Goal: Task Accomplishment & Management: Manage account settings

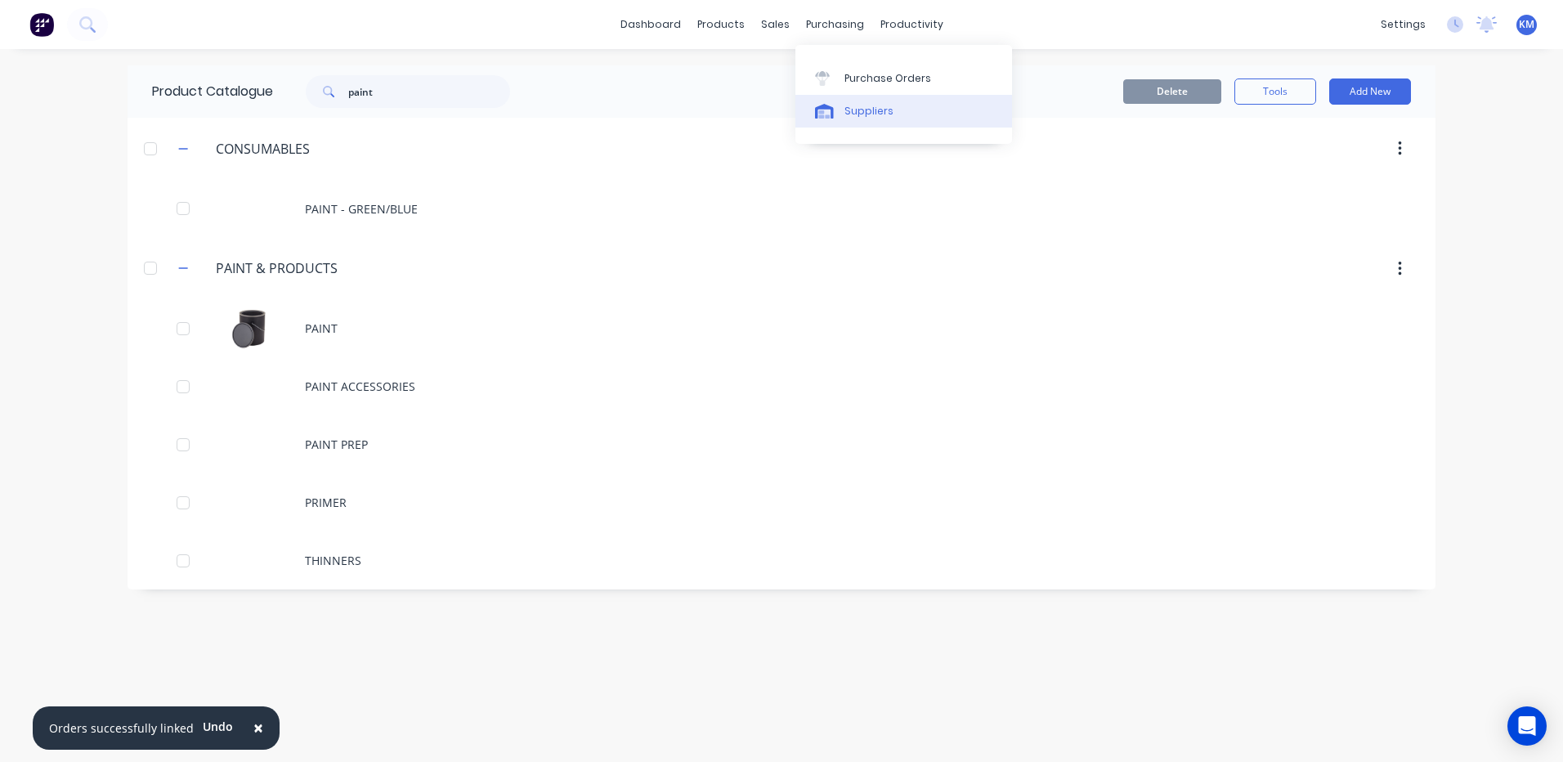
click at [840, 102] on link "Suppliers" at bounding box center [904, 111] width 217 height 33
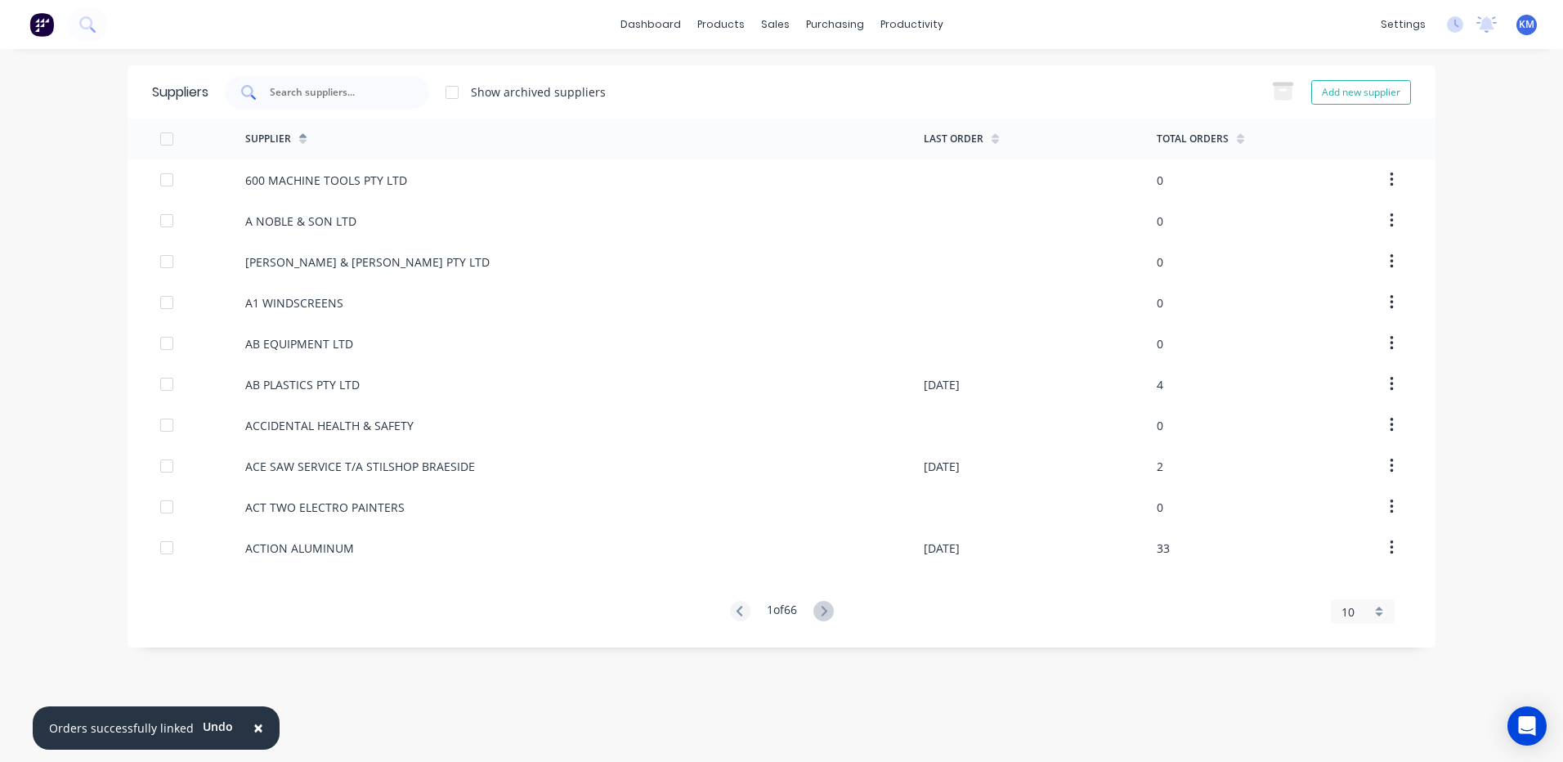
click at [334, 78] on div at bounding box center [327, 92] width 204 height 33
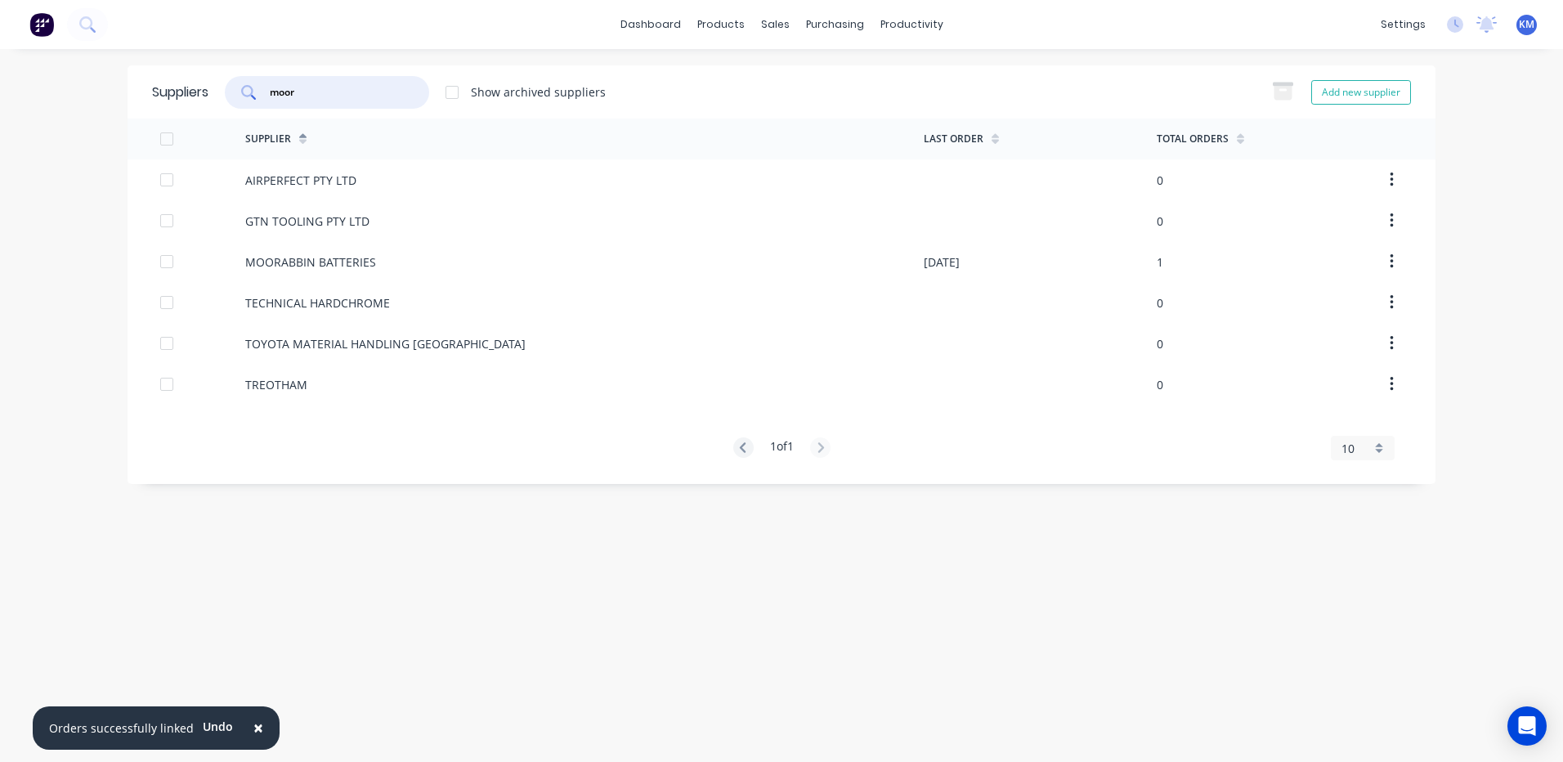
type input "moor"
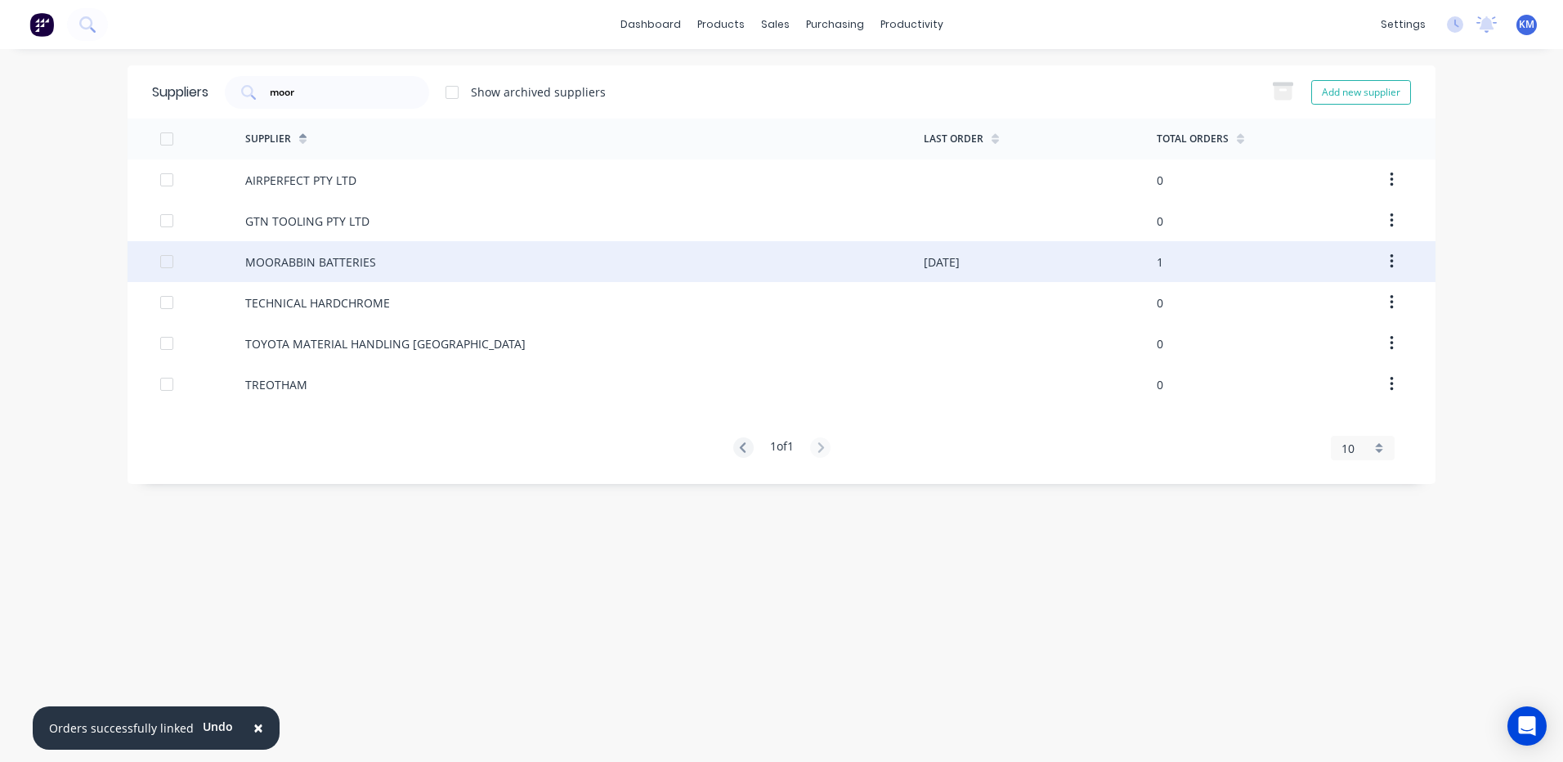
click at [578, 260] on div "MOORABBIN BATTERIES" at bounding box center [584, 261] width 679 height 41
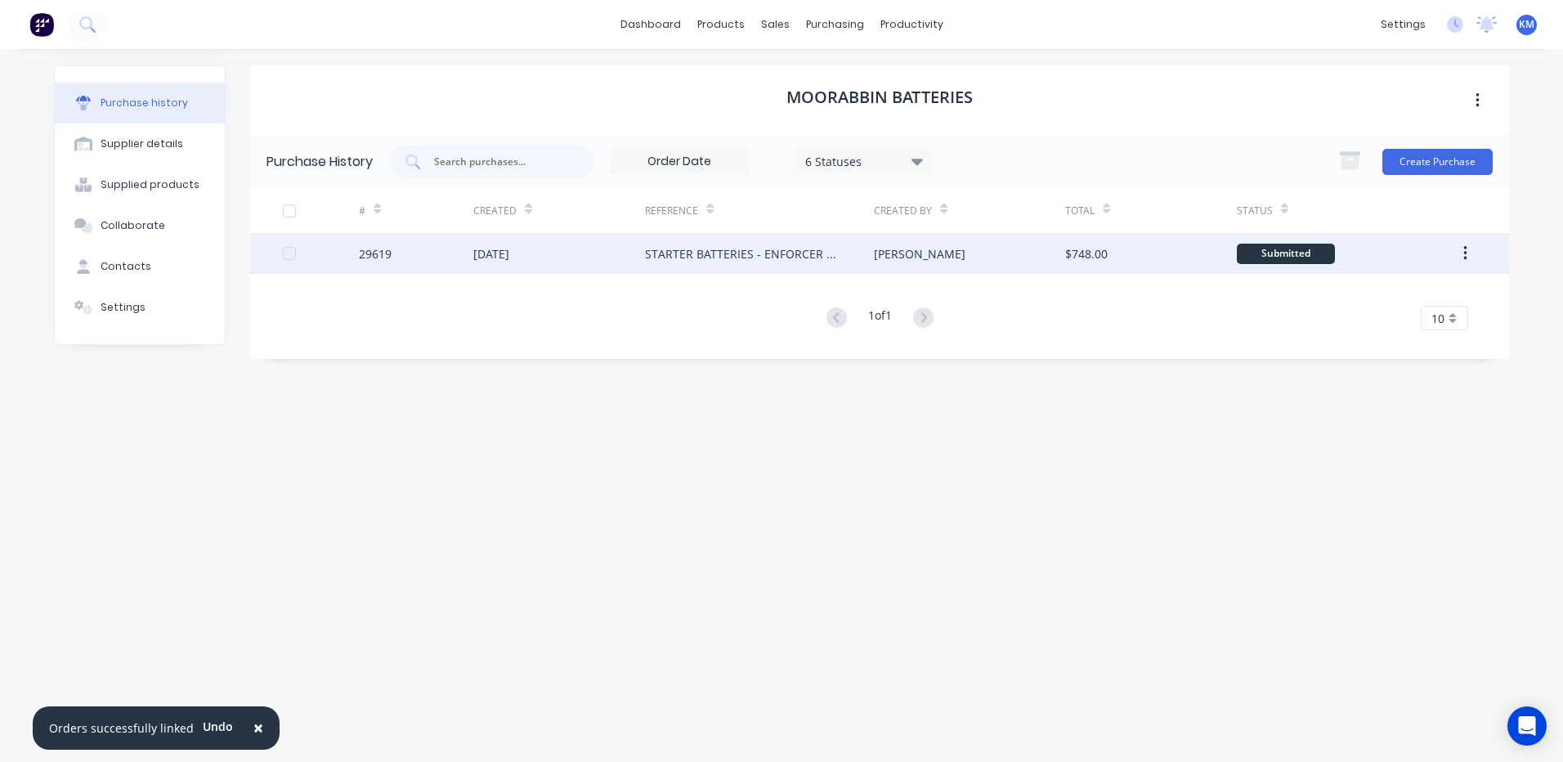
click at [1177, 244] on div "$748.00" at bounding box center [1151, 253] width 172 height 41
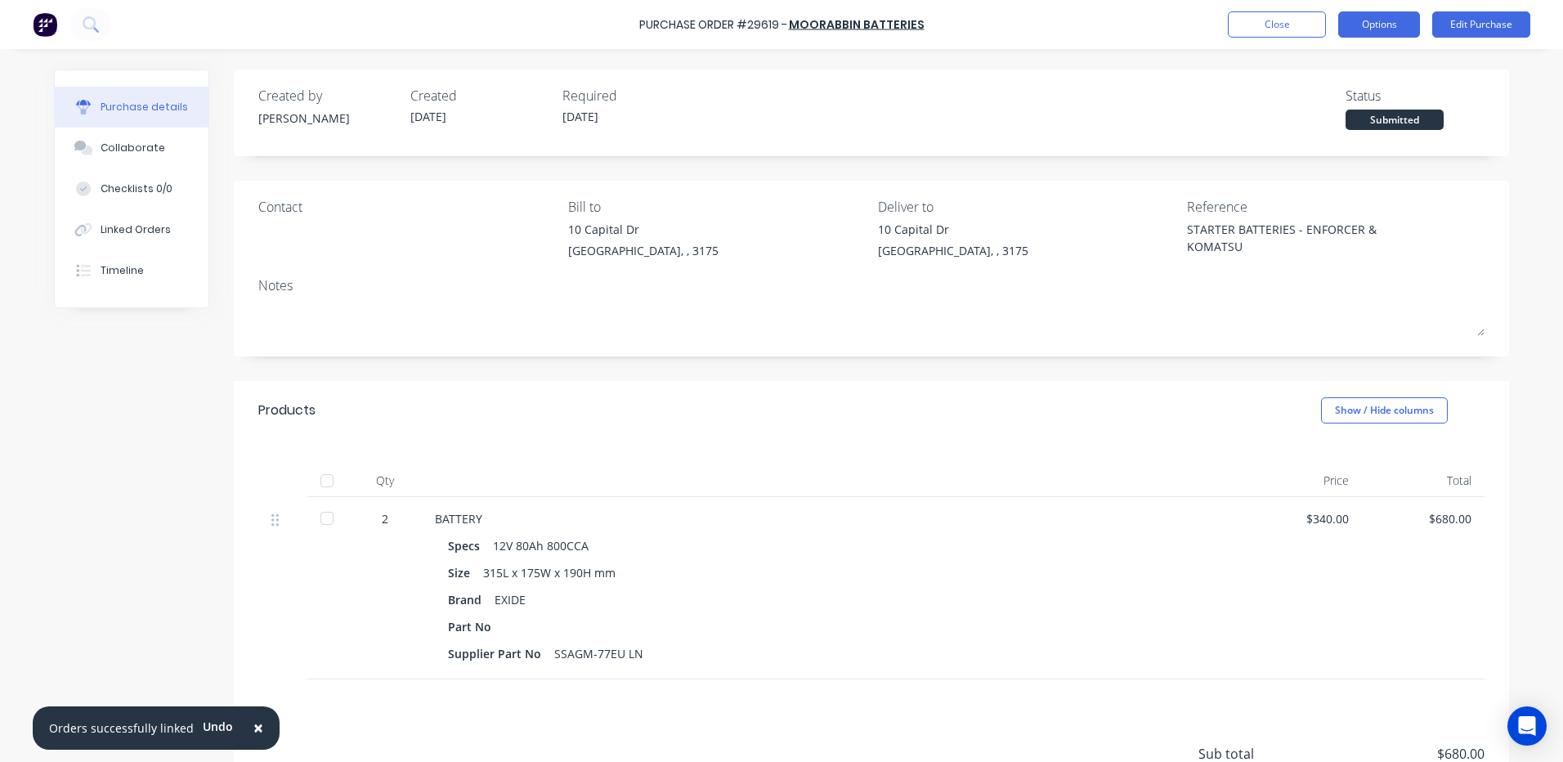
click at [1351, 30] on button "Options" at bounding box center [1379, 24] width 82 height 26
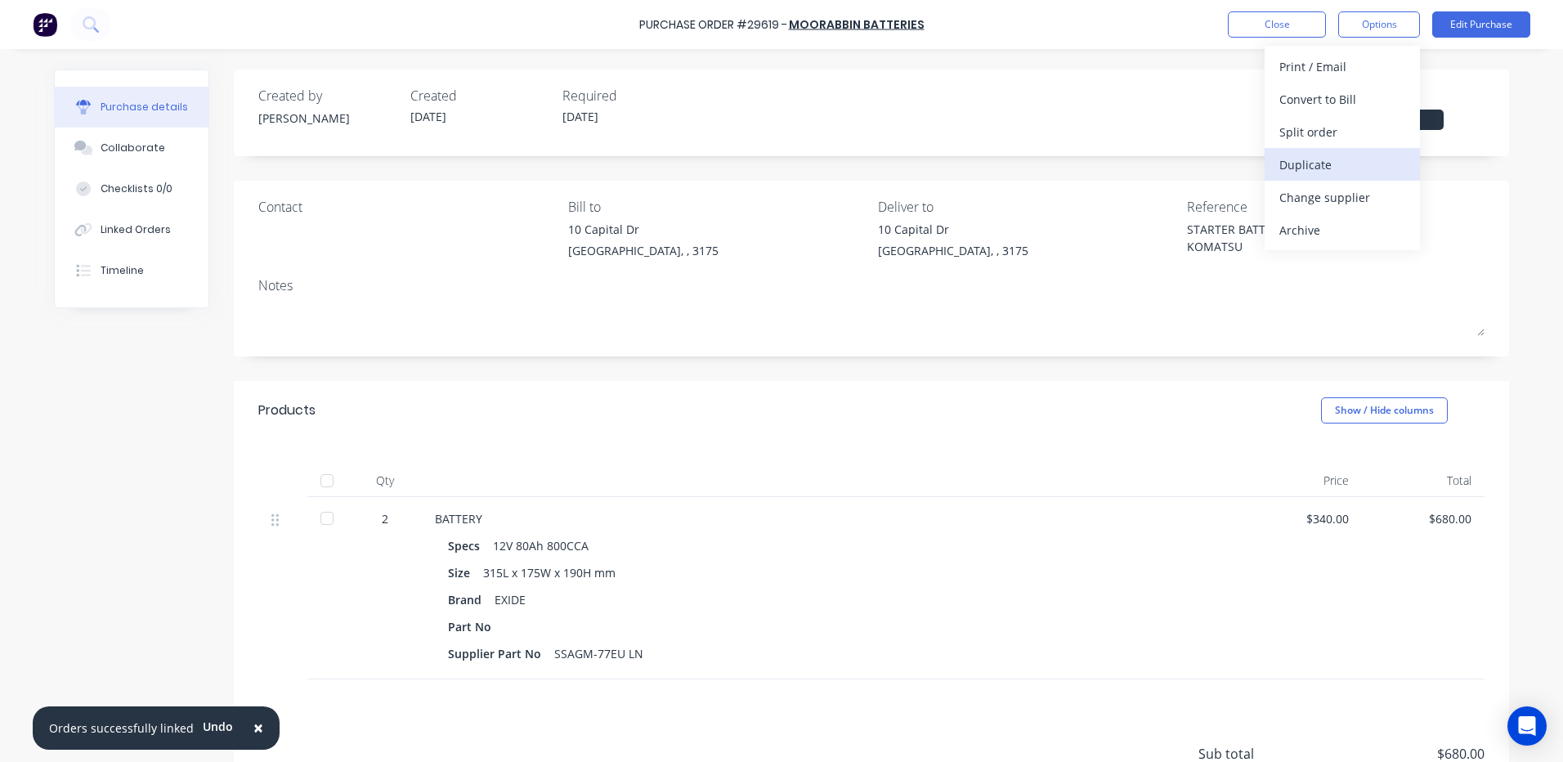
click at [1309, 166] on div "Duplicate" at bounding box center [1343, 165] width 126 height 24
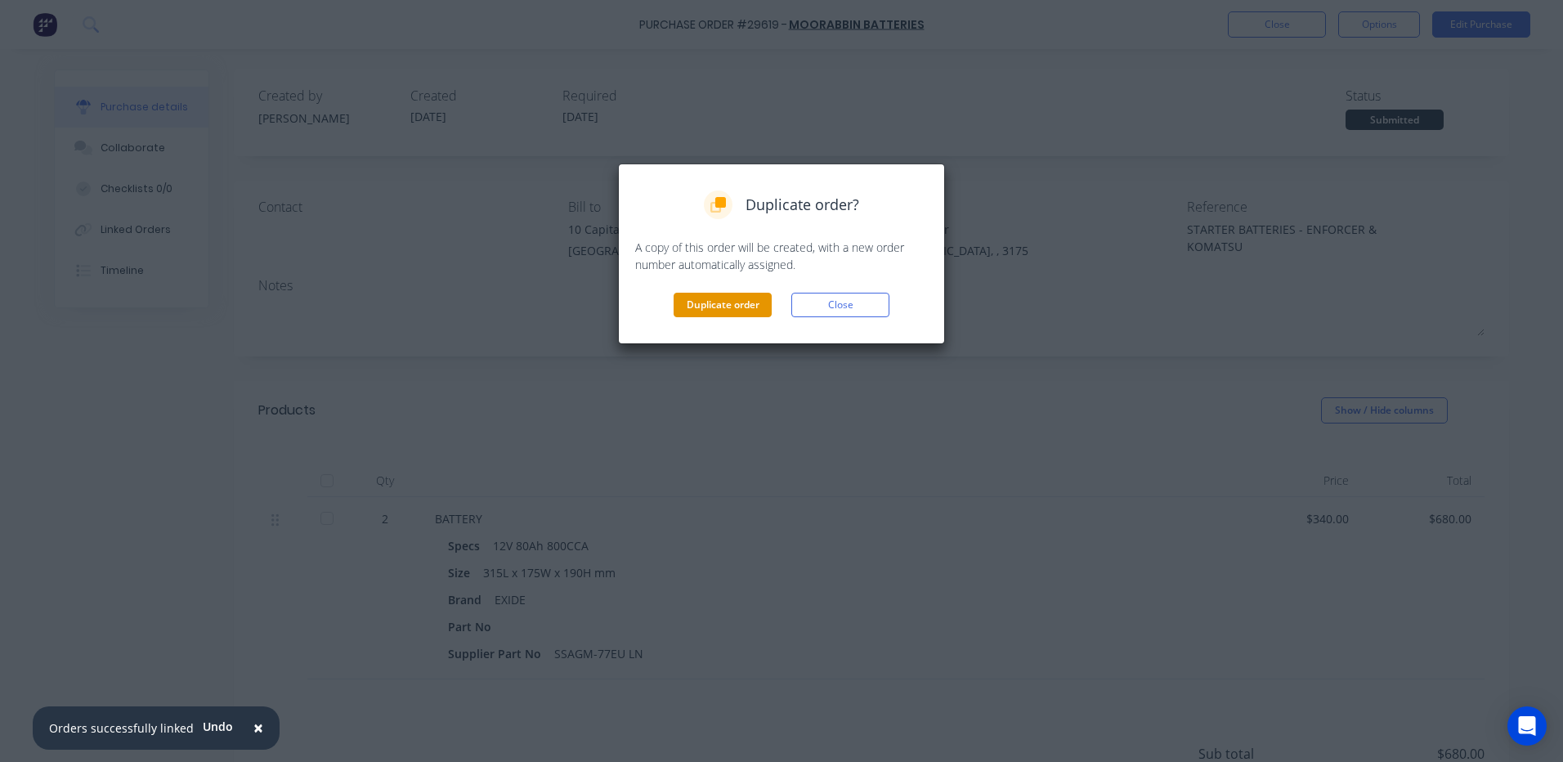
click at [724, 302] on button "Duplicate order" at bounding box center [723, 305] width 98 height 25
type textarea "x"
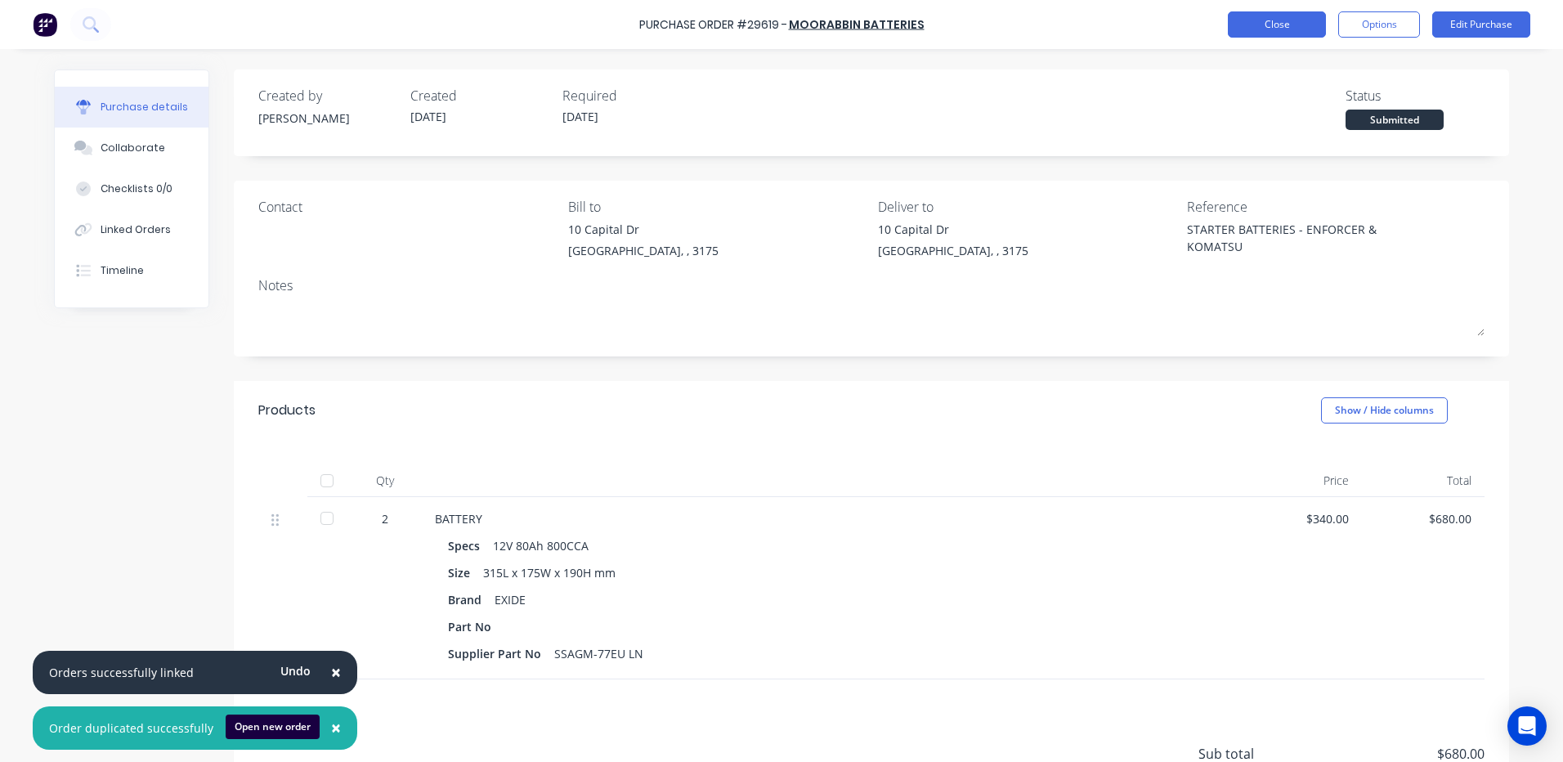
click at [1256, 23] on button "Close" at bounding box center [1277, 24] width 98 height 26
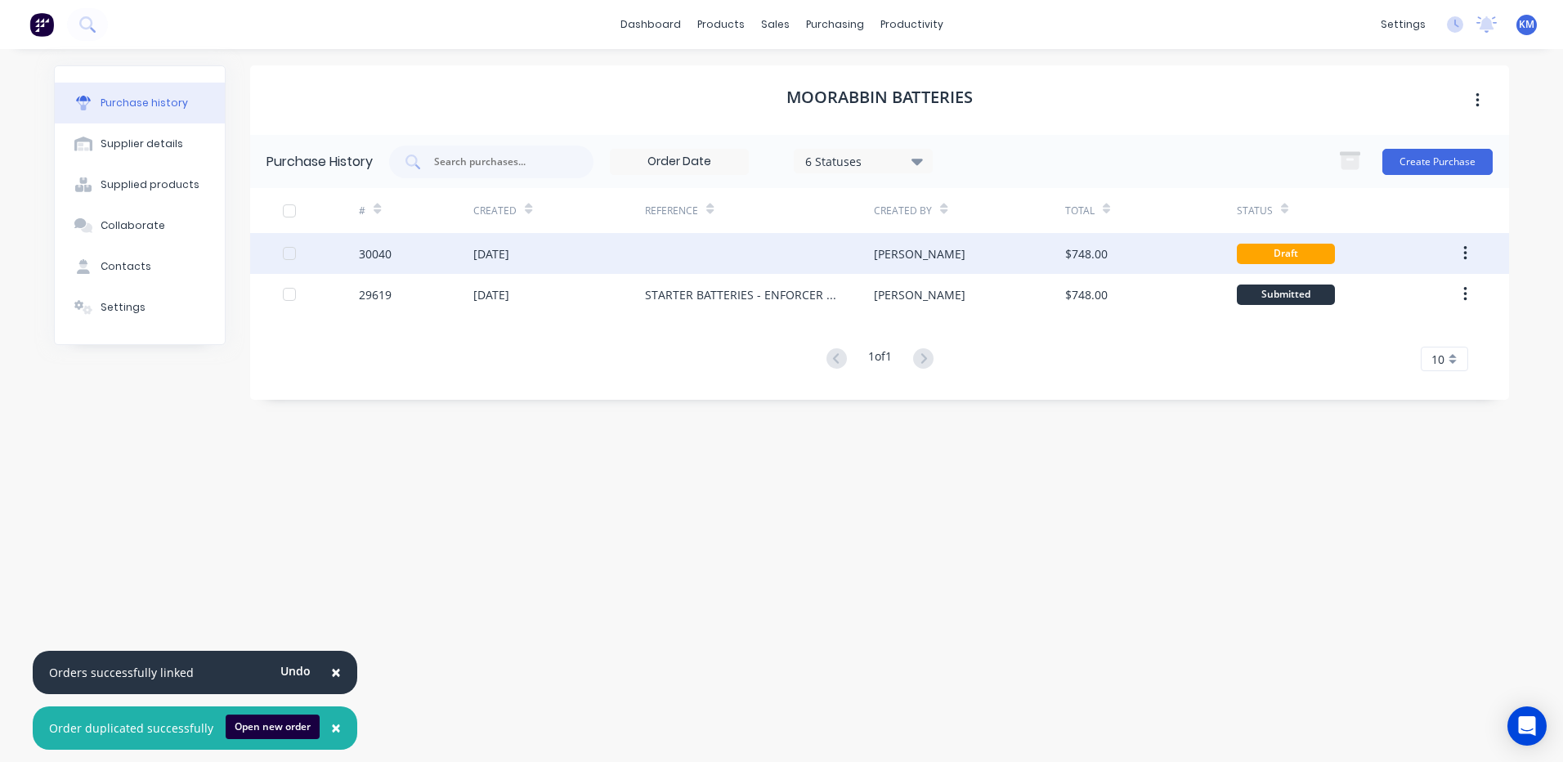
click at [861, 244] on div at bounding box center [759, 253] width 229 height 41
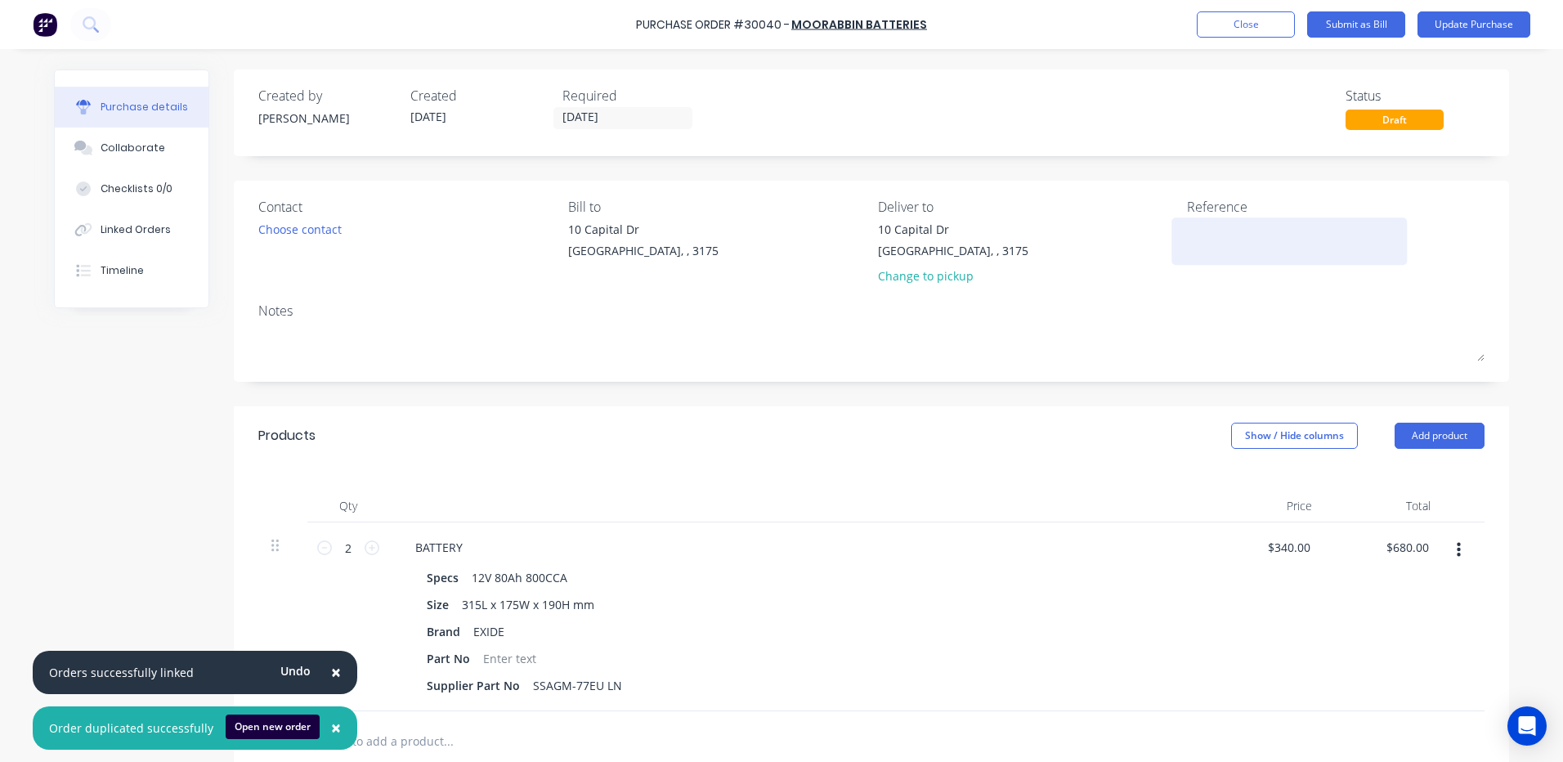
click at [1234, 235] on textarea at bounding box center [1289, 239] width 204 height 37
type textarea "STARTER BATTERIES - CAT DP25 X"
type textarea "x"
type textarea "STARTER BATTERIES - CAT DP25 X 5"
type textarea "x"
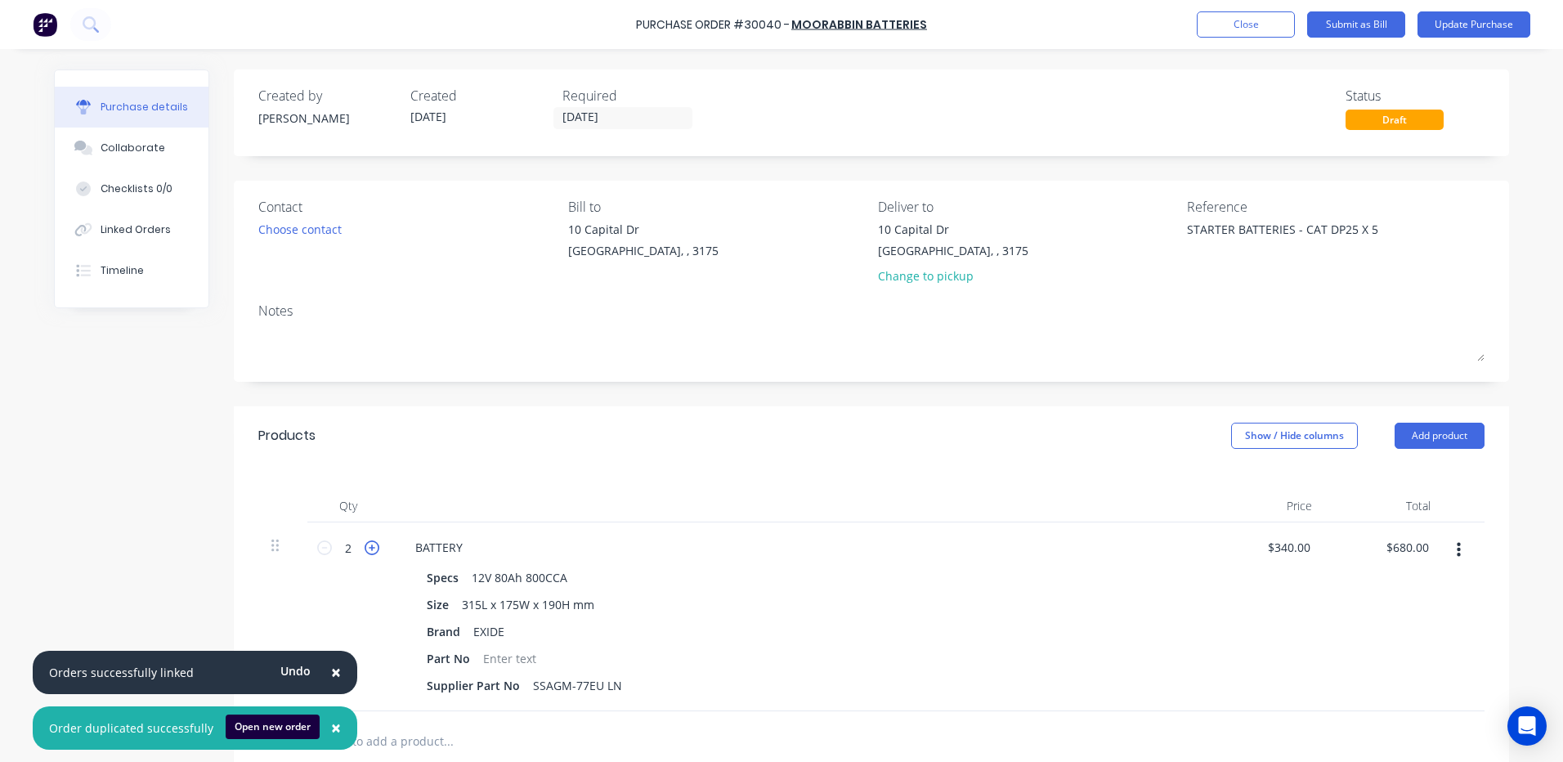
type textarea "STARTER BATTERIES - CAT DP25 X 5"
click at [366, 549] on icon at bounding box center [372, 547] width 15 height 15
type textarea "x"
type input "3"
type input "$1,020.00"
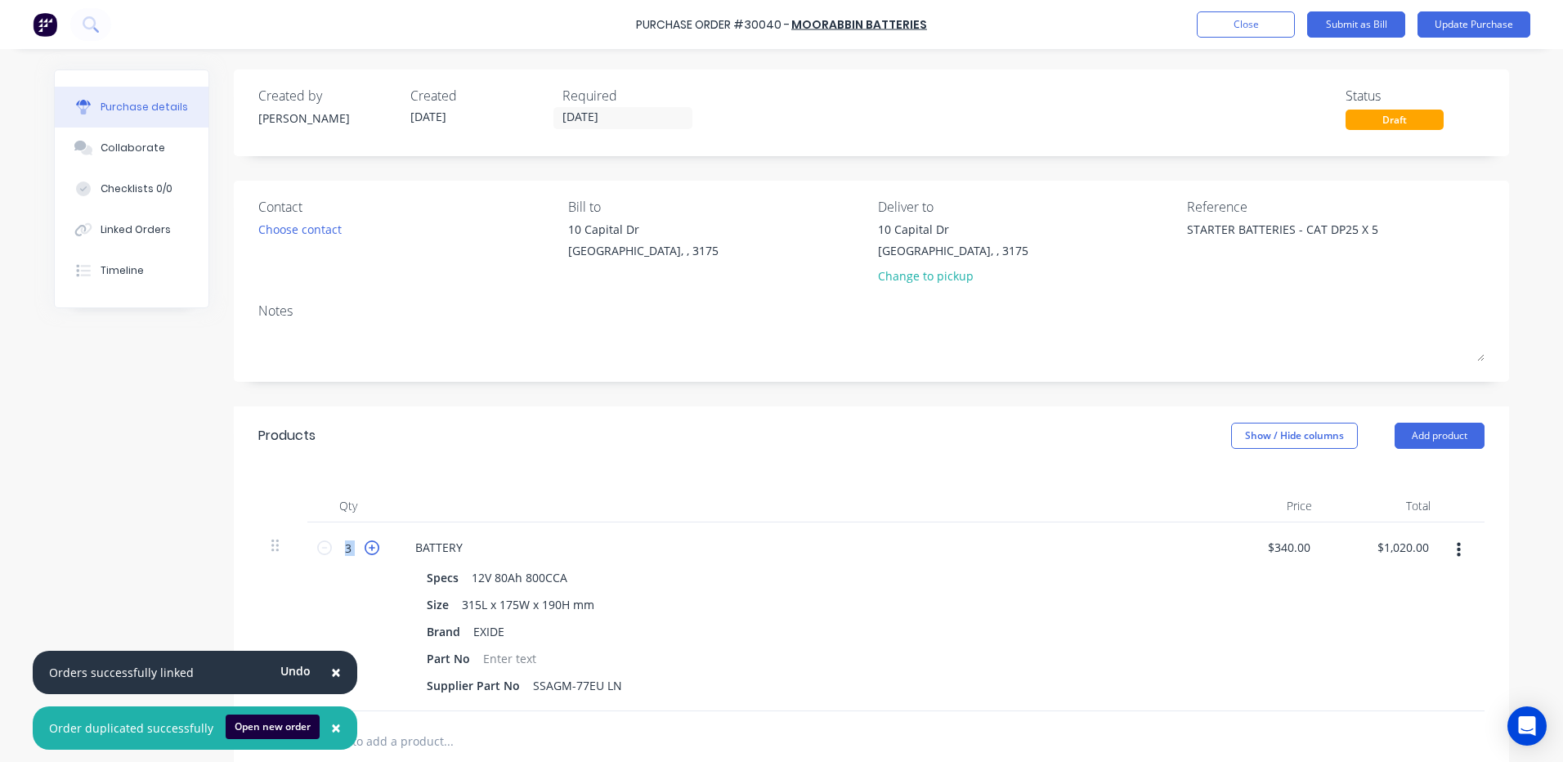
click at [366, 549] on icon at bounding box center [372, 547] width 15 height 15
type textarea "x"
type input "4"
type input "$1,360.00"
click at [366, 549] on icon at bounding box center [372, 547] width 15 height 15
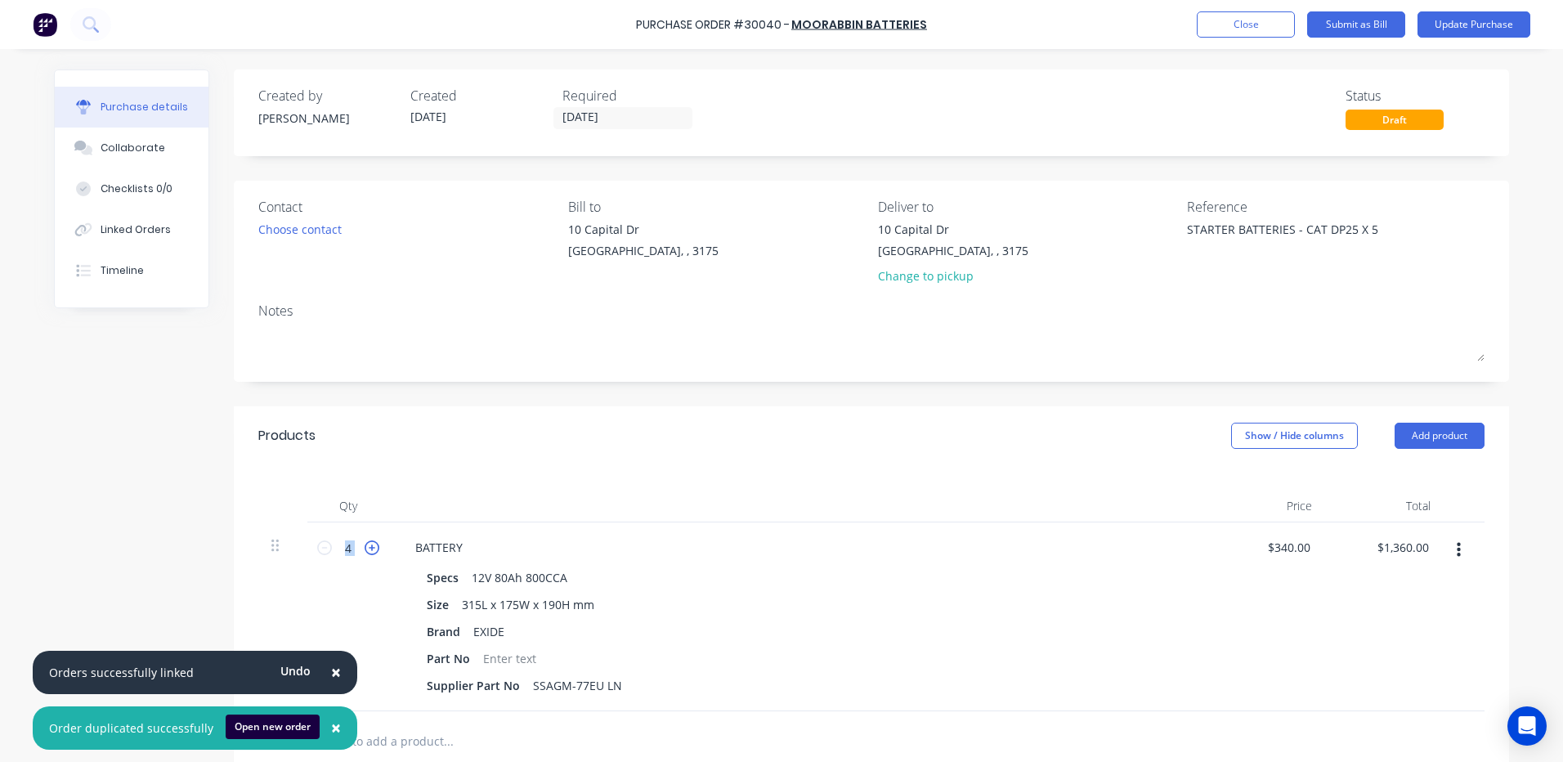
type textarea "x"
type input "5"
type input "$1,700.00"
click at [336, 734] on button "×" at bounding box center [336, 728] width 43 height 39
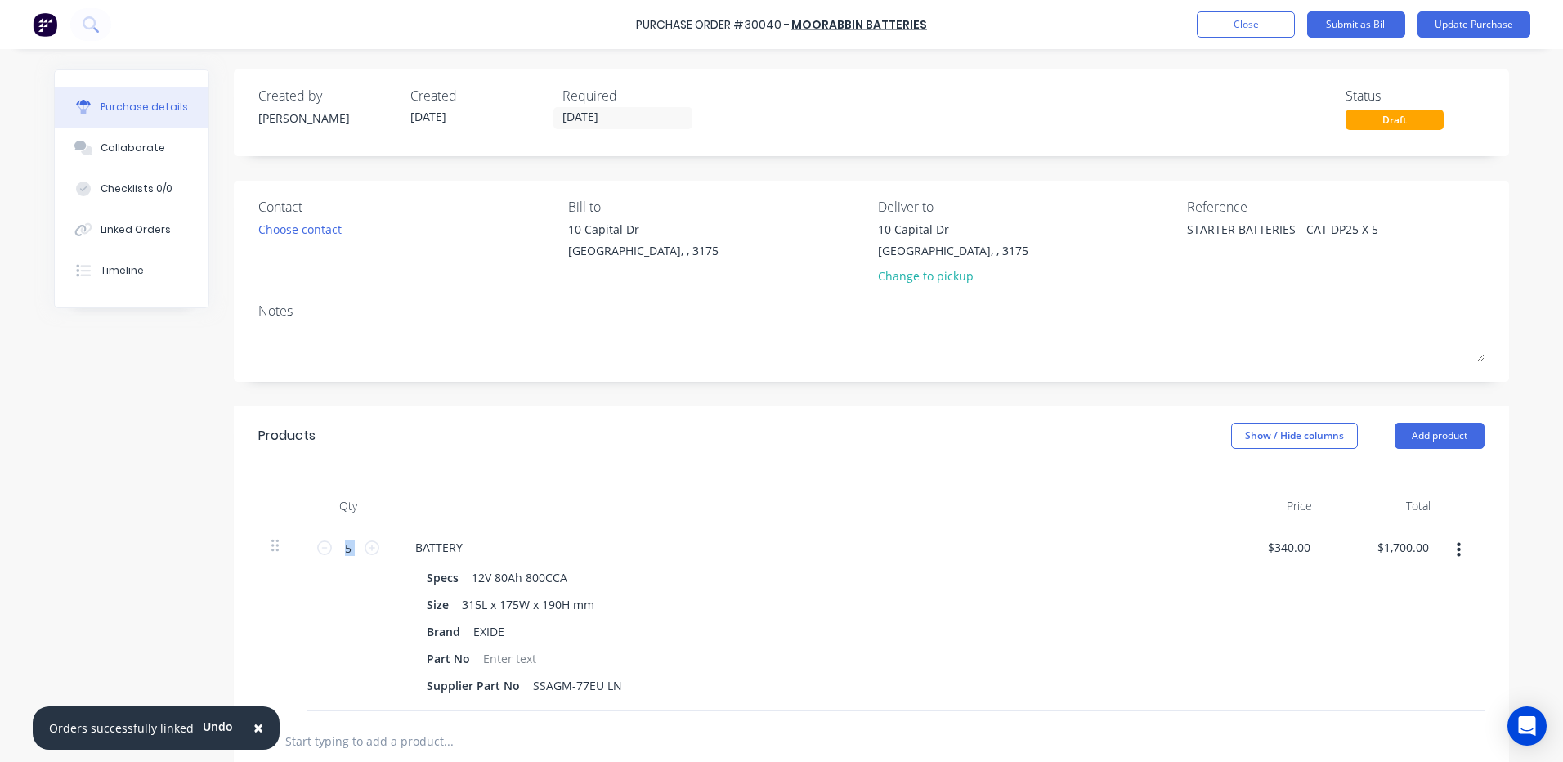
click at [268, 727] on button "×" at bounding box center [258, 728] width 43 height 39
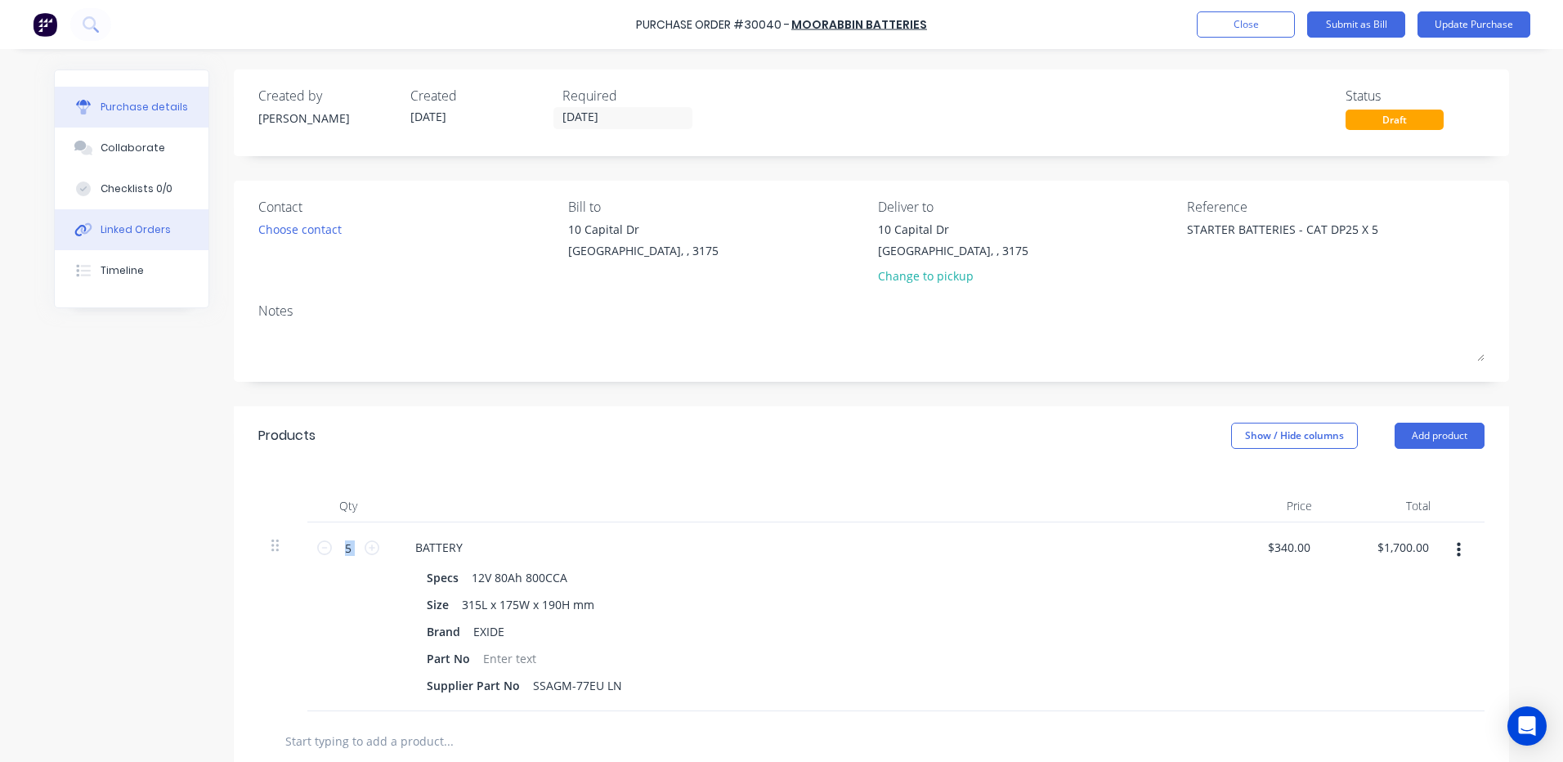
type textarea "x"
click at [59, 237] on button "Linked Orders" at bounding box center [132, 229] width 154 height 41
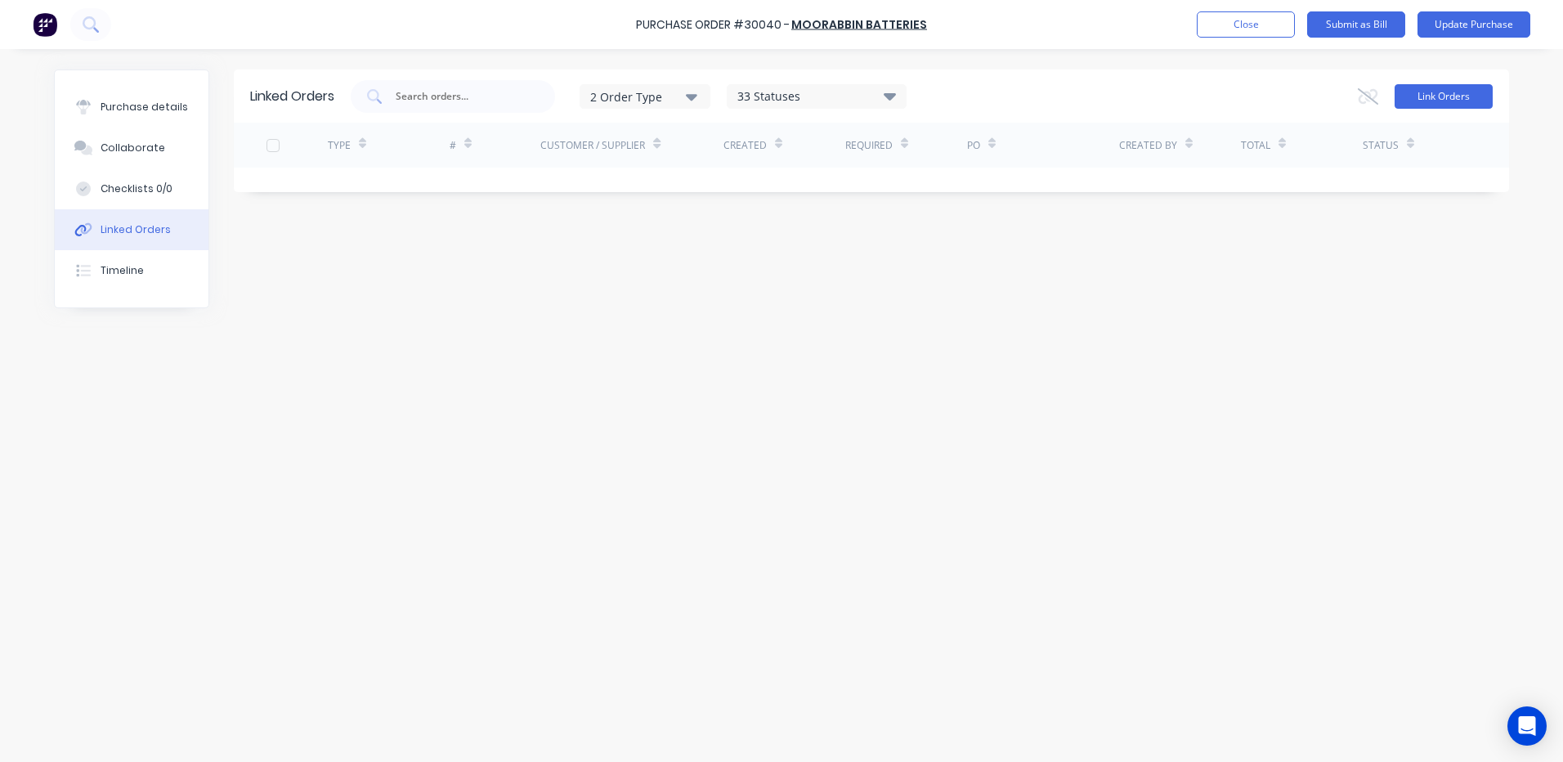
click at [1419, 97] on button "Link Orders" at bounding box center [1444, 96] width 98 height 25
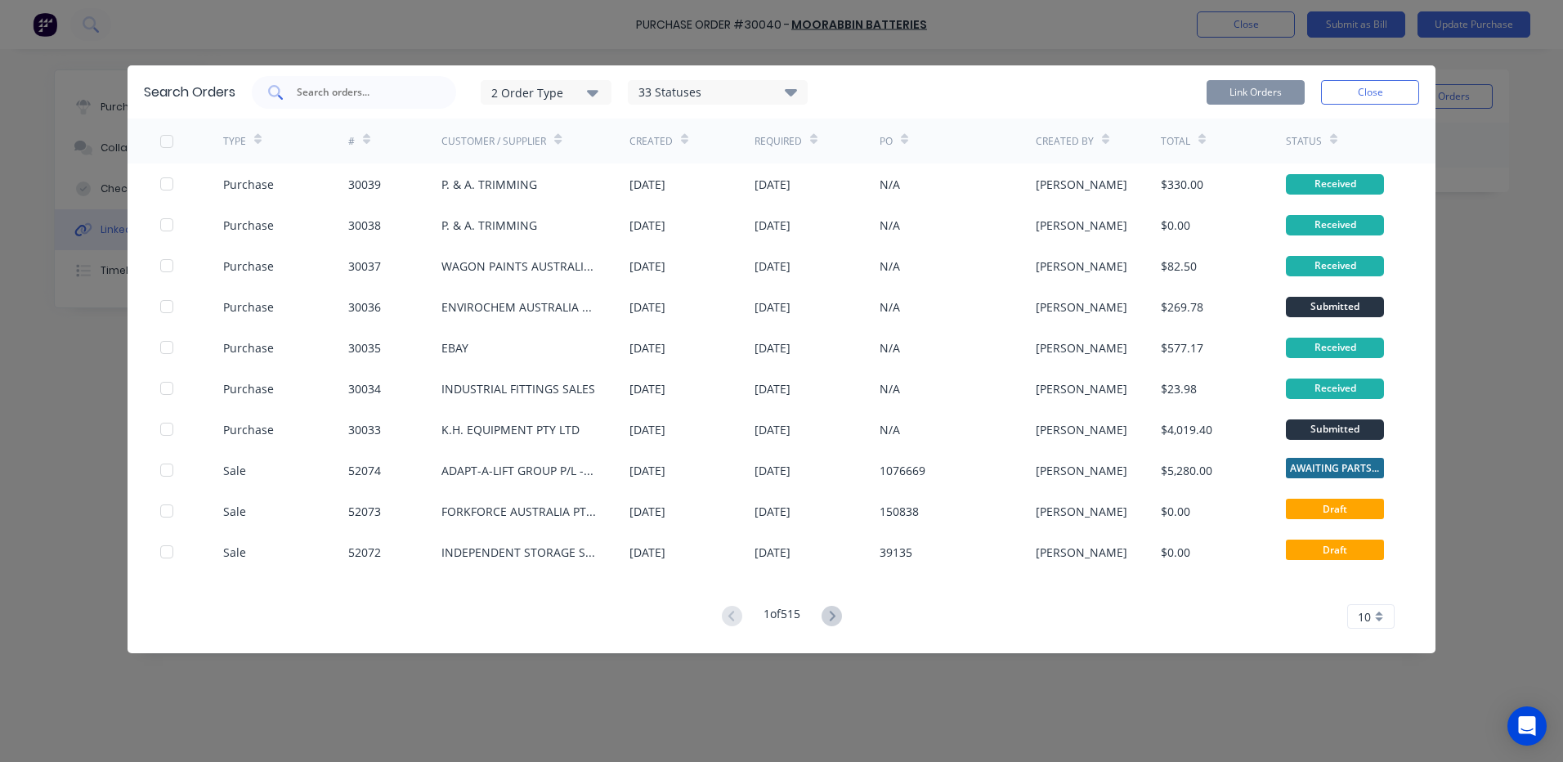
click at [412, 97] on input "text" at bounding box center [363, 92] width 136 height 16
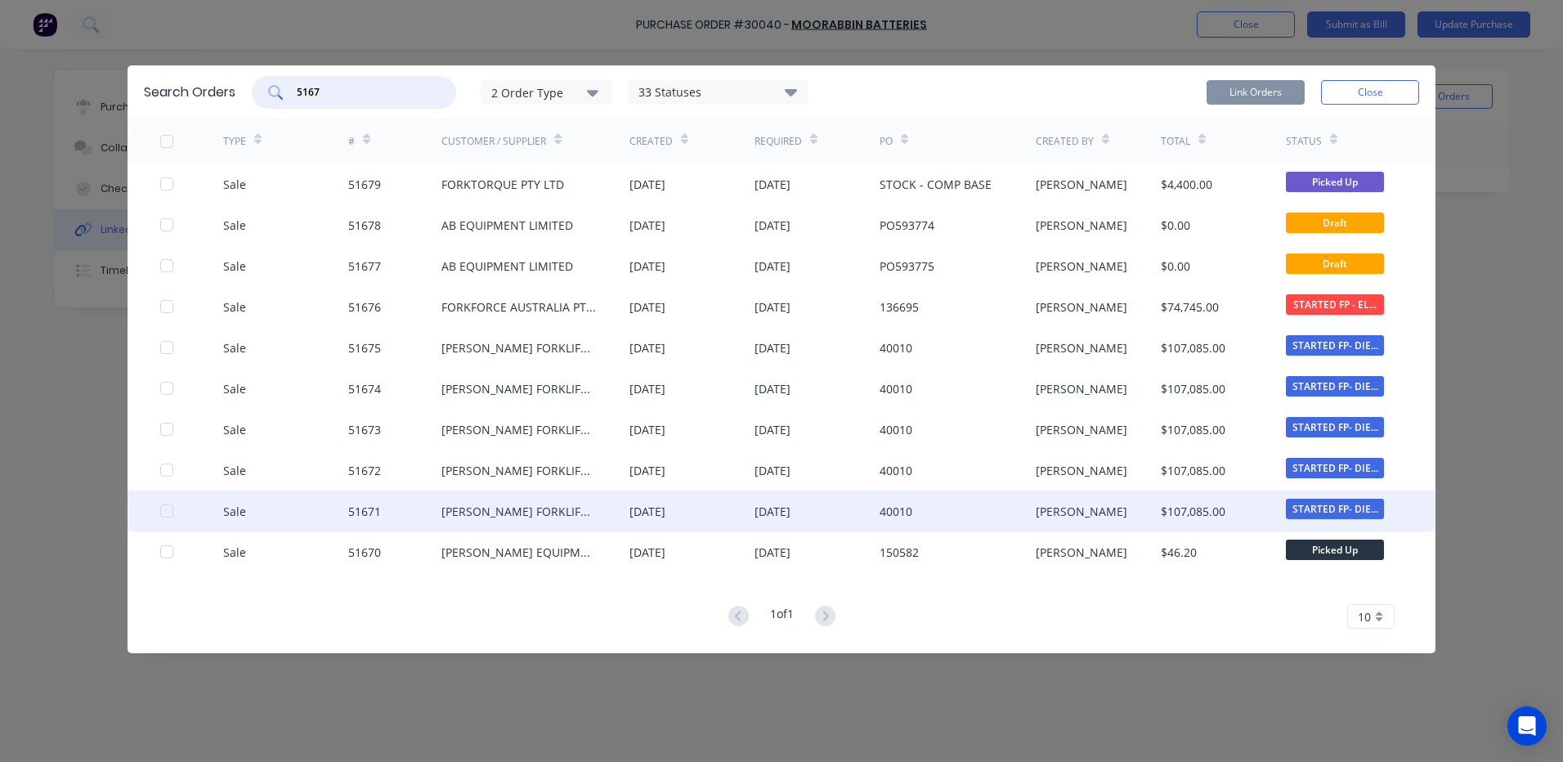
click at [160, 510] on div at bounding box center [166, 511] width 33 height 33
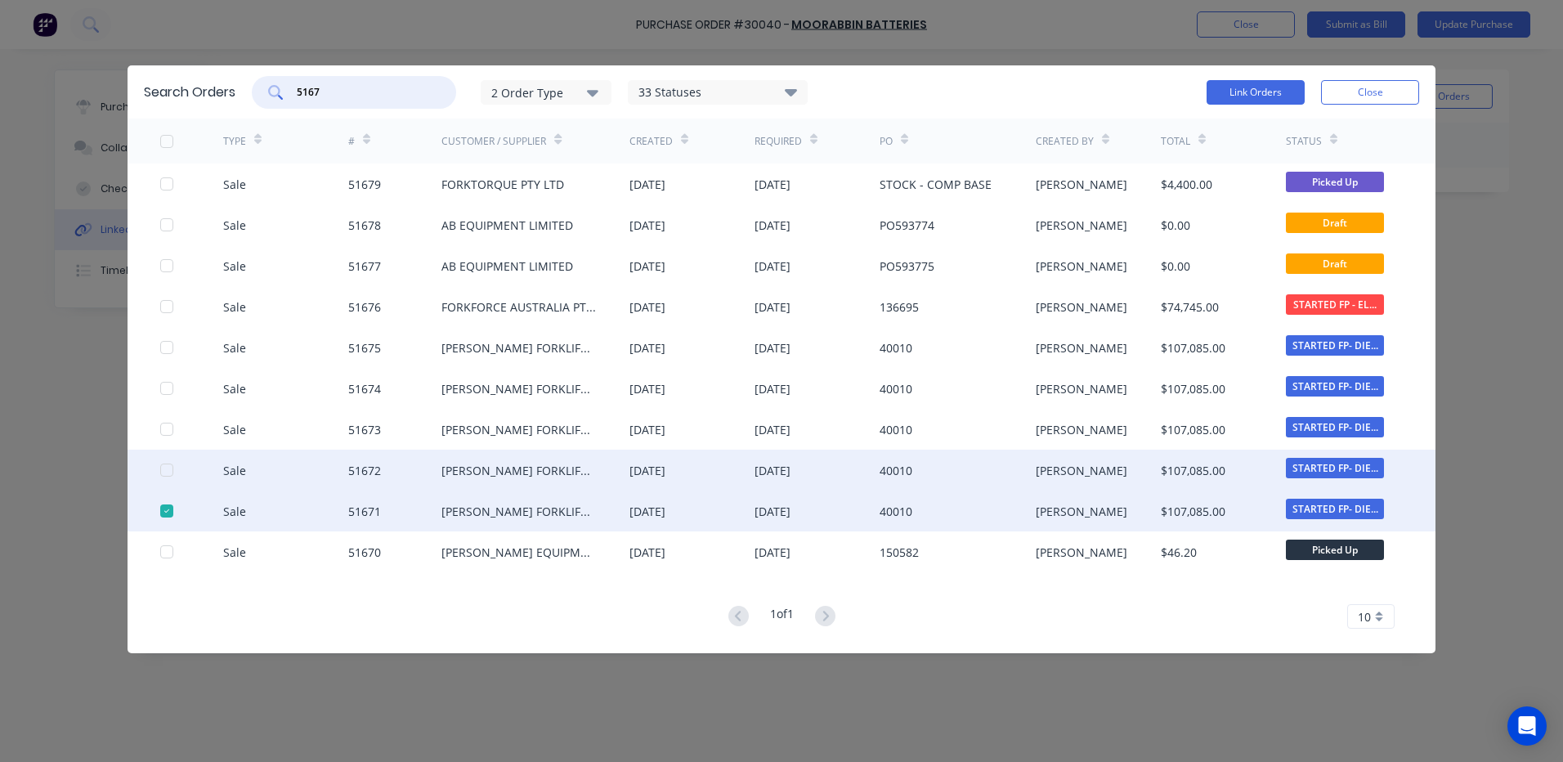
drag, startPoint x: 164, startPoint y: 472, endPoint x: 166, endPoint y: 437, distance: 35.2
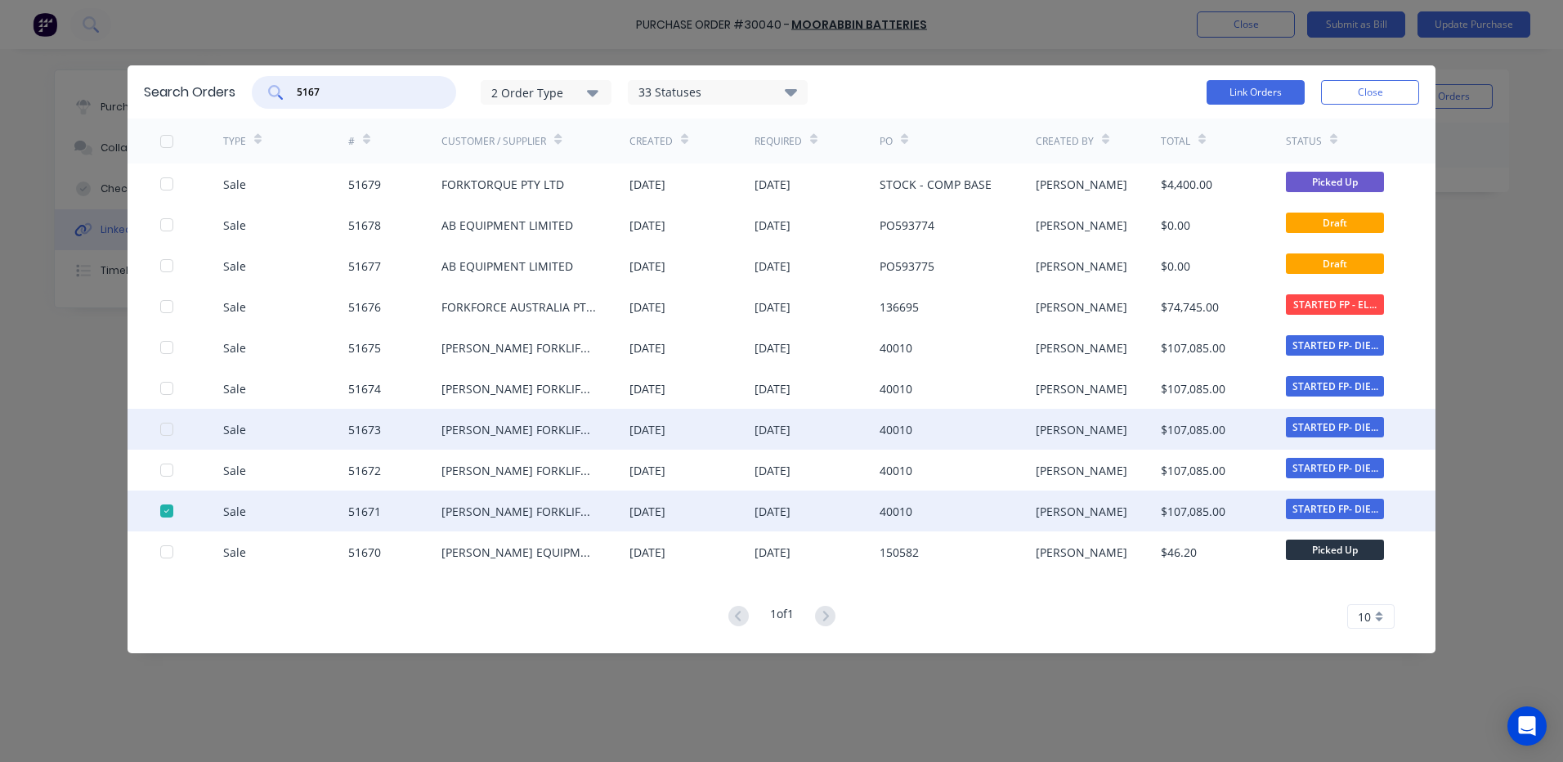
click at [164, 471] on div at bounding box center [166, 470] width 33 height 33
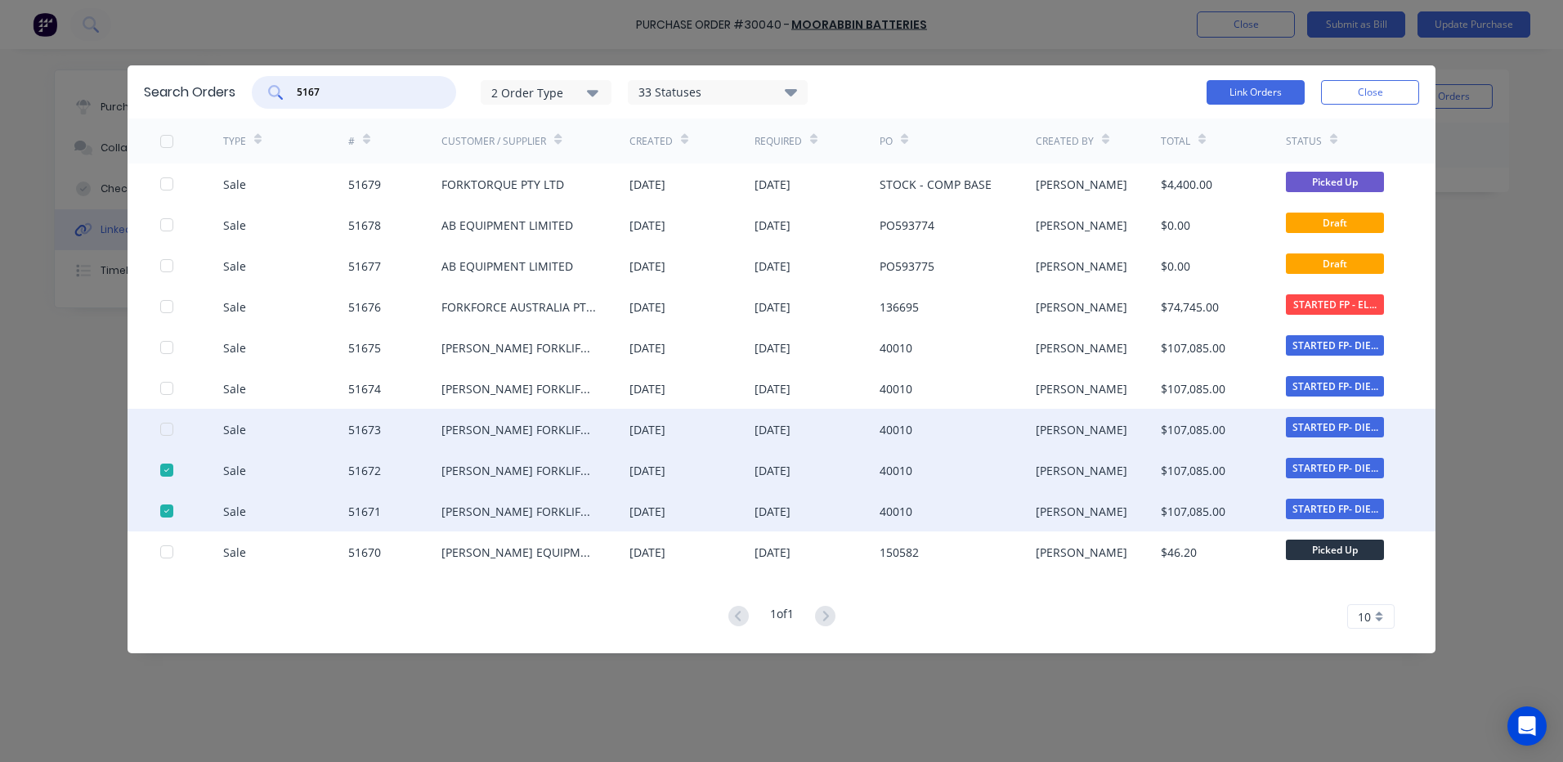
click at [165, 423] on div at bounding box center [166, 429] width 33 height 33
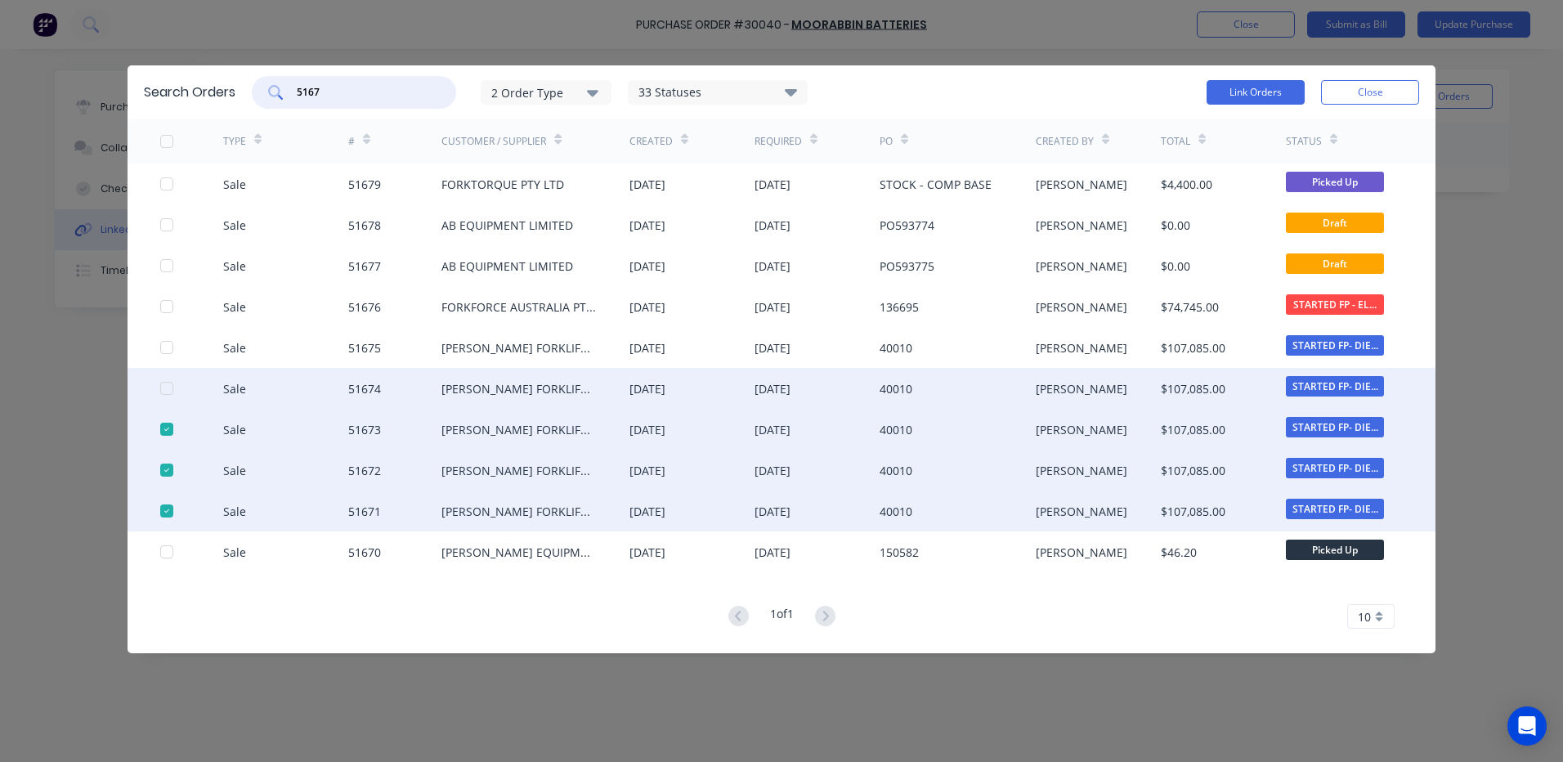
drag, startPoint x: 164, startPoint y: 388, endPoint x: 163, endPoint y: 356, distance: 31.9
click at [164, 387] on div at bounding box center [166, 388] width 33 height 33
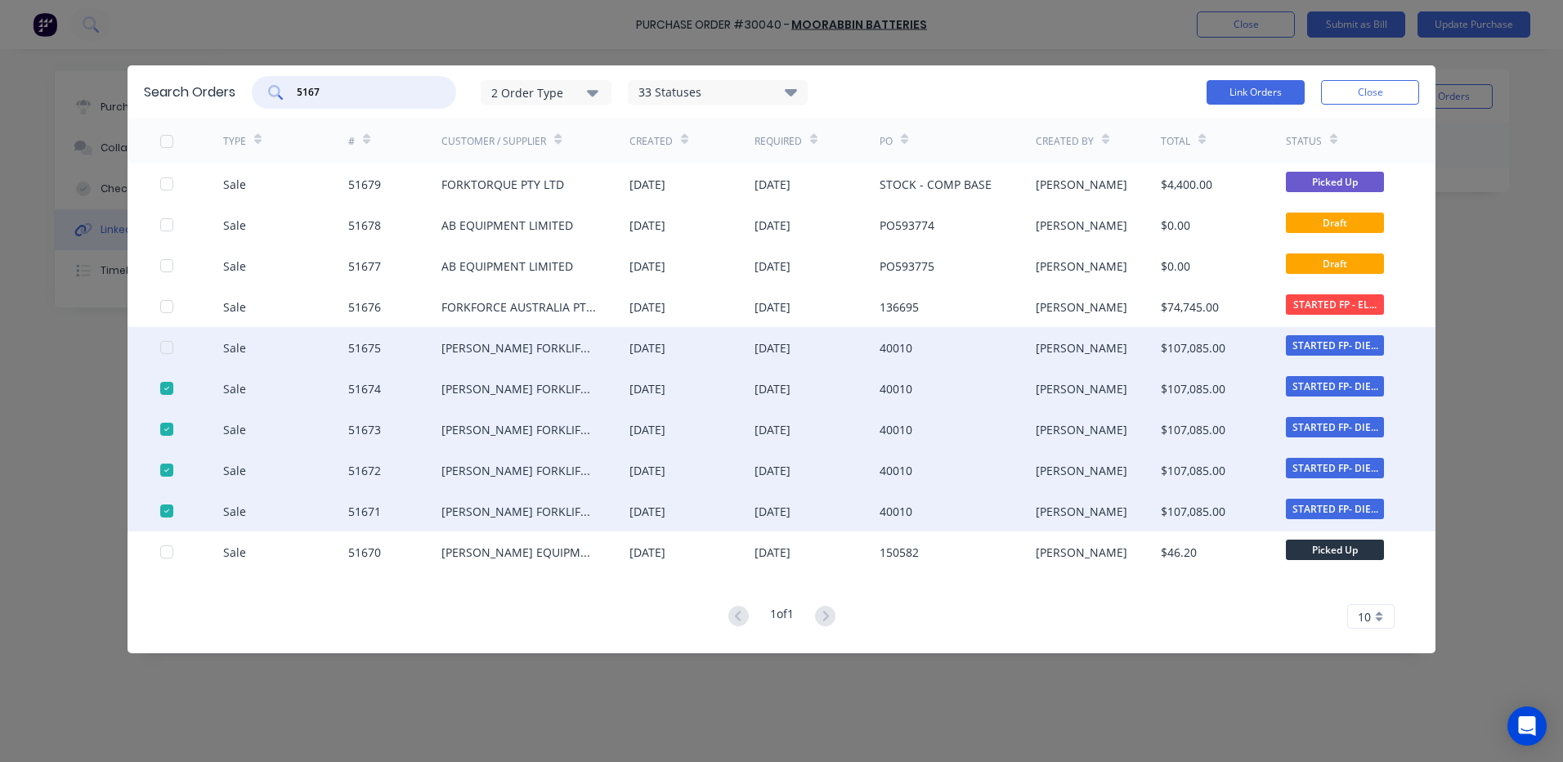
click at [161, 343] on div at bounding box center [166, 347] width 33 height 33
type input "5167"
click at [1236, 92] on button "Link Orders" at bounding box center [1256, 92] width 98 height 25
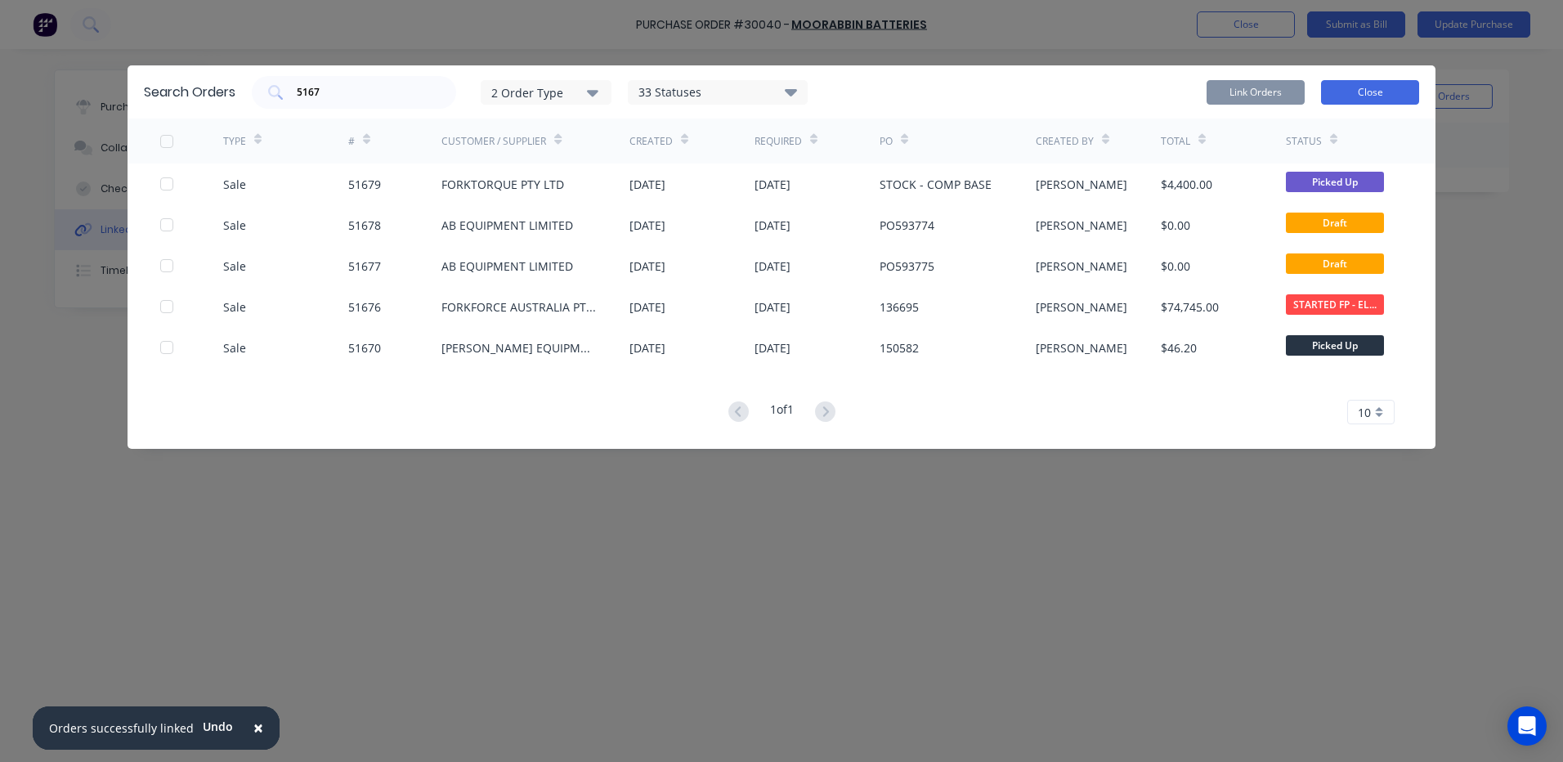
click at [1349, 92] on button "Close" at bounding box center [1370, 92] width 98 height 25
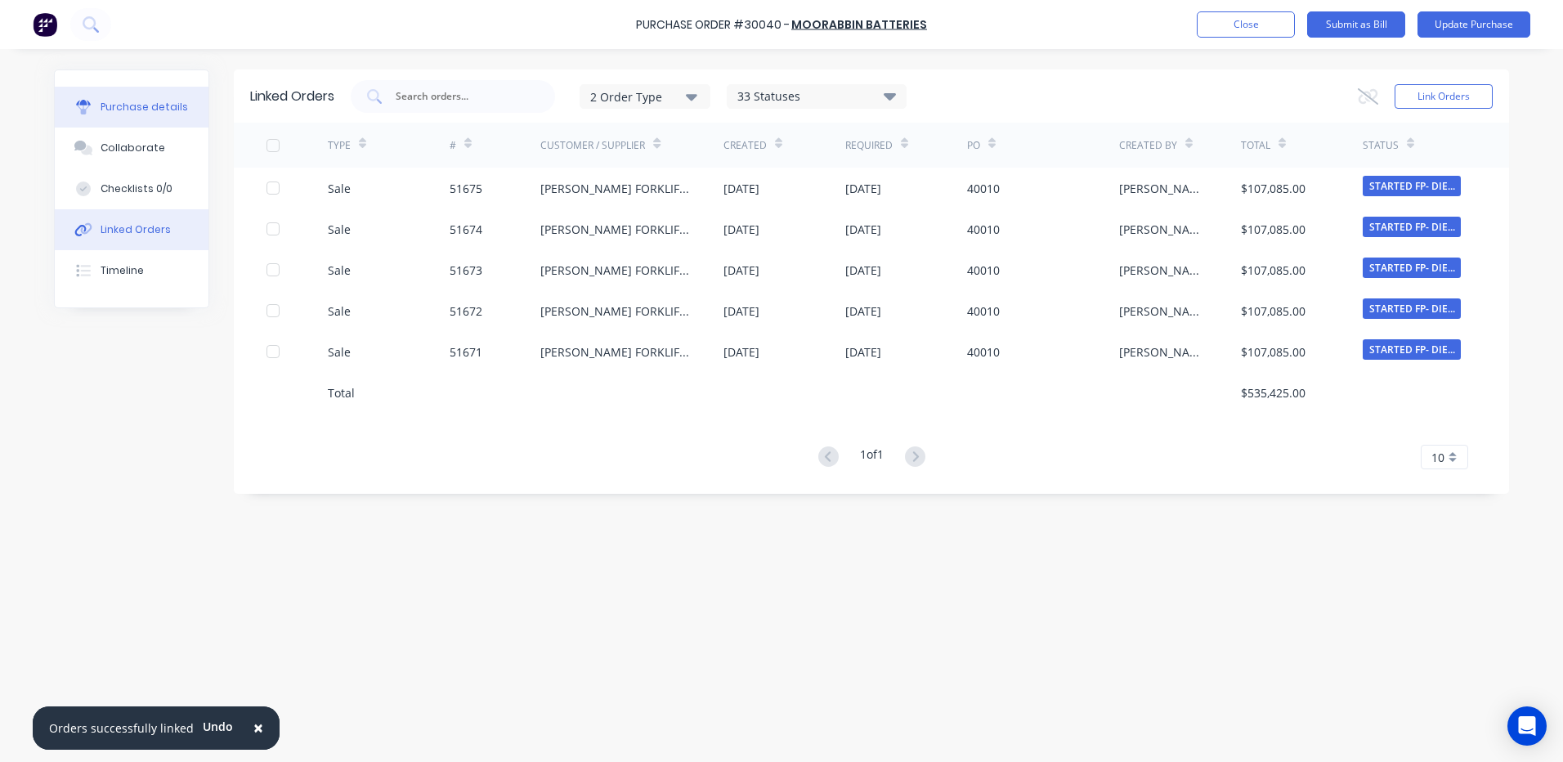
click at [173, 94] on button "Purchase details" at bounding box center [132, 107] width 154 height 41
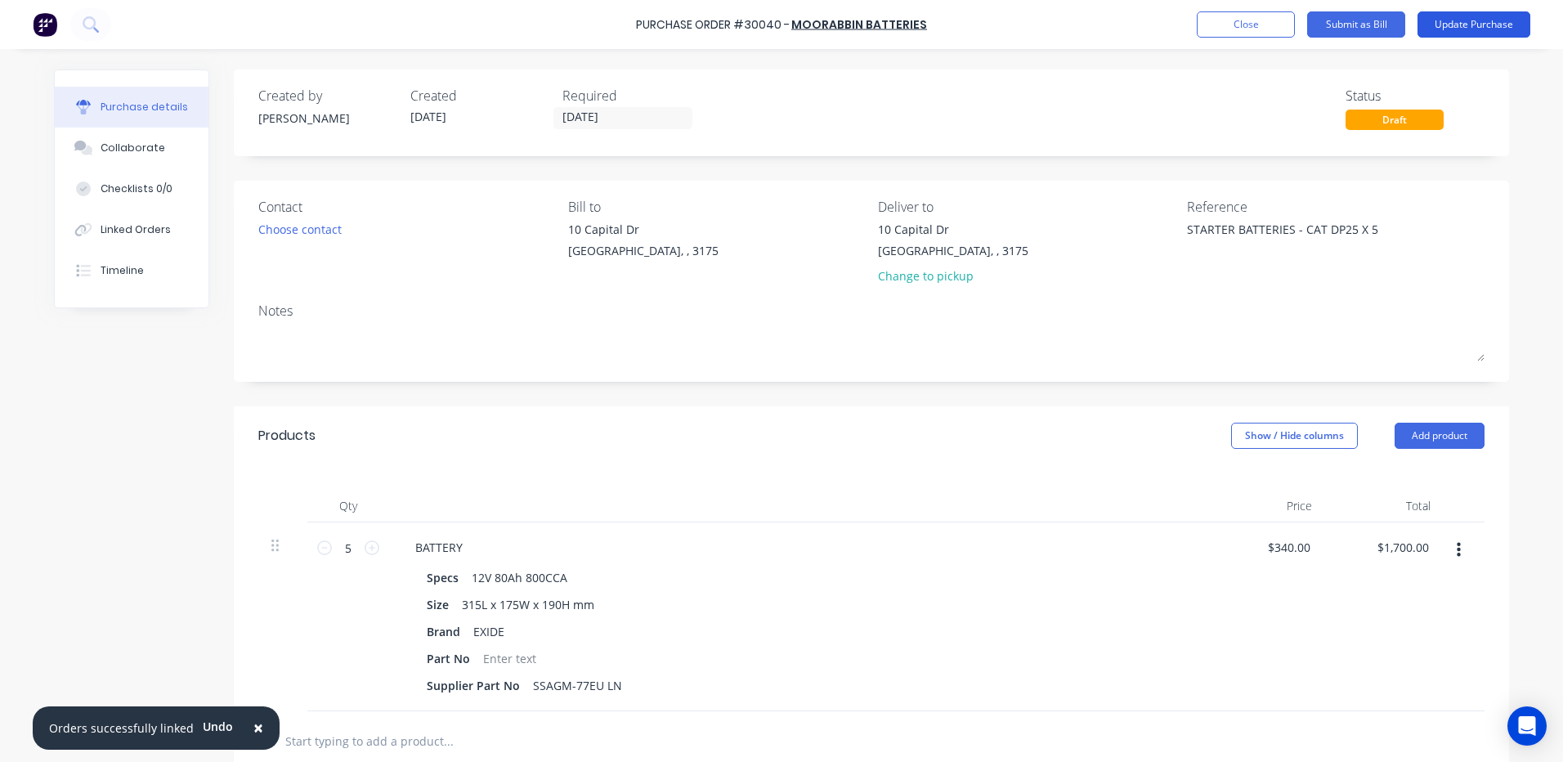
click at [1483, 27] on button "Update Purchase" at bounding box center [1474, 24] width 113 height 26
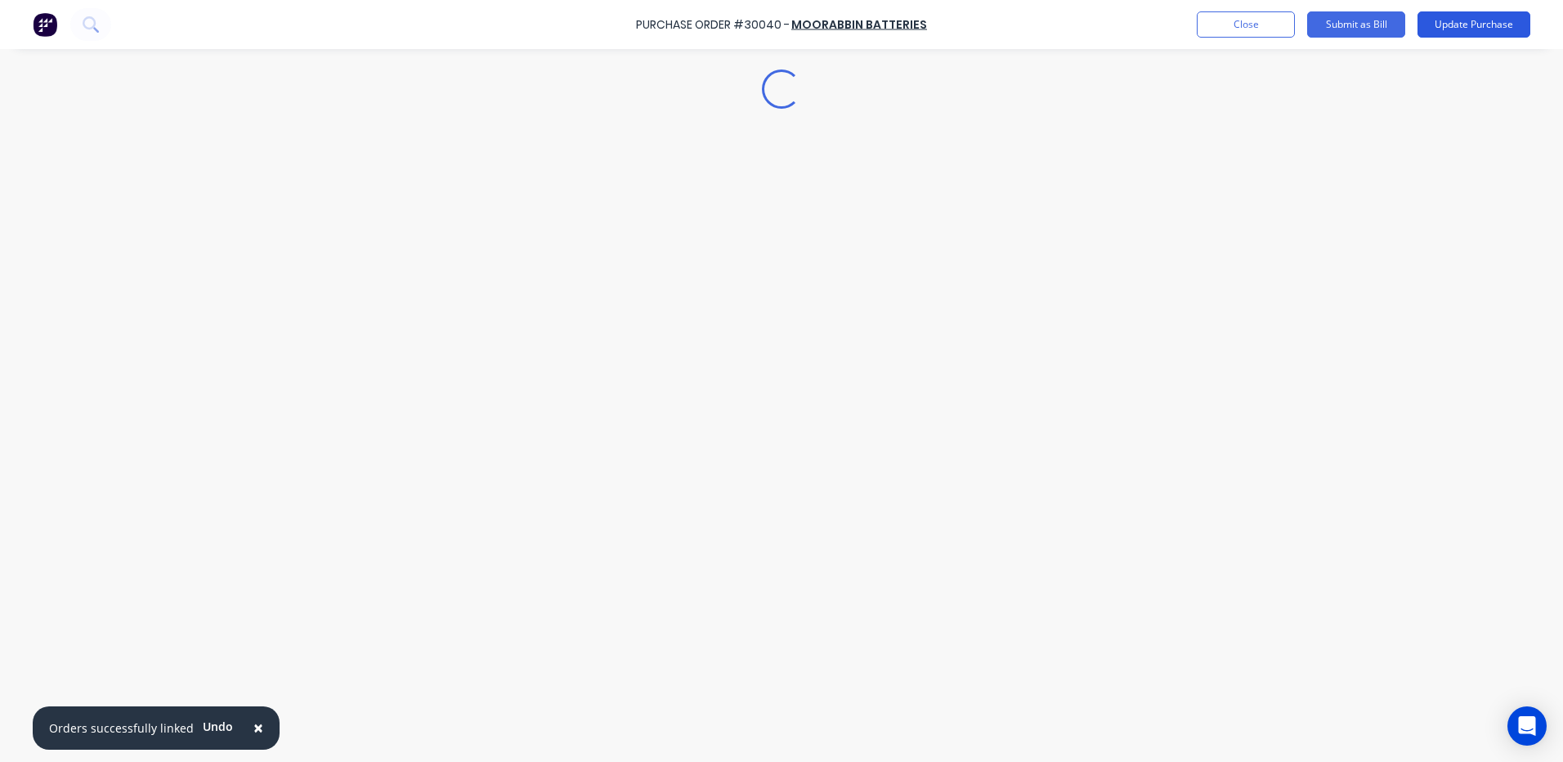
type textarea "x"
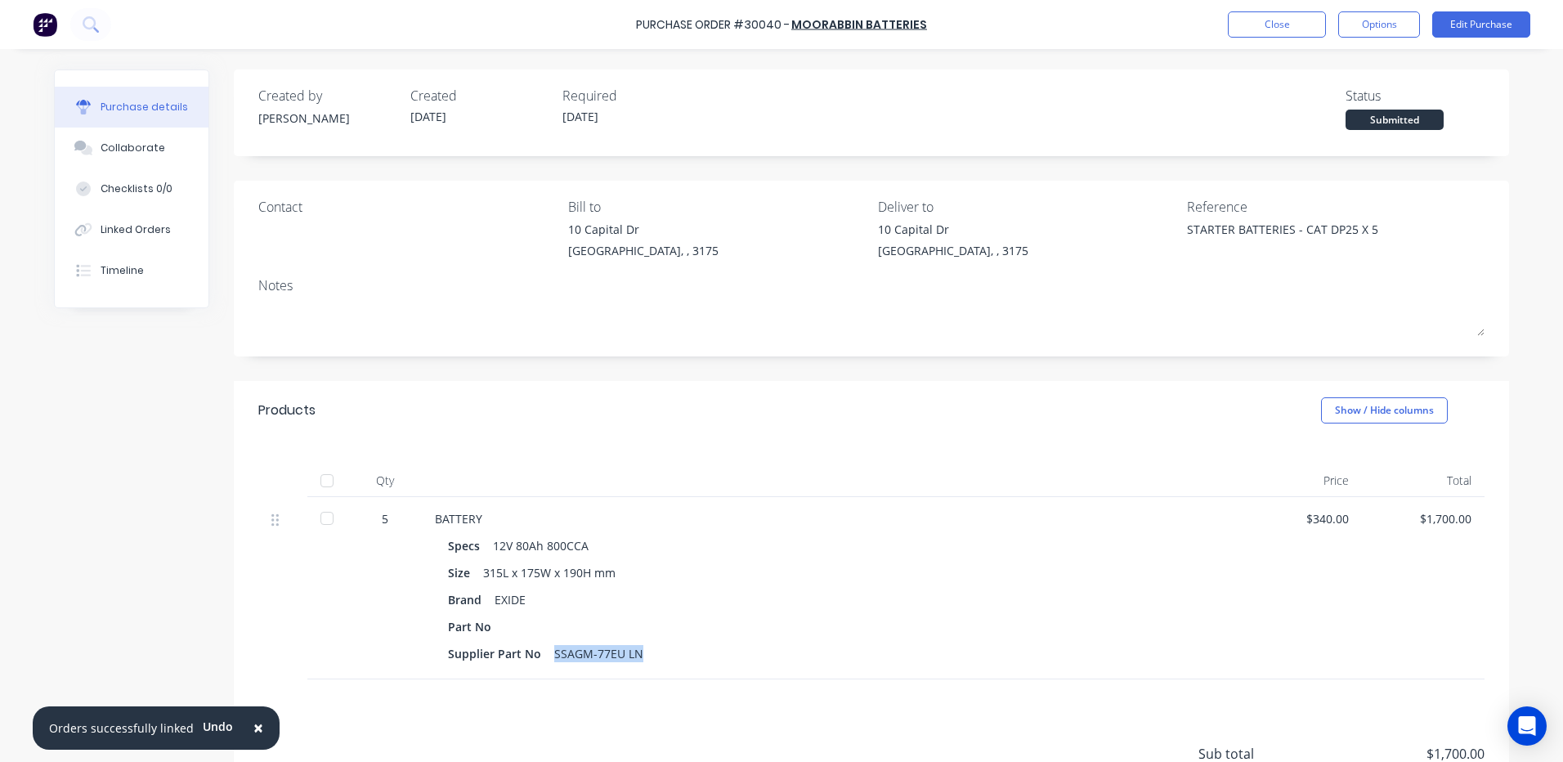
drag, startPoint x: 635, startPoint y: 648, endPoint x: 536, endPoint y: 646, distance: 99.8
click at [536, 646] on div "Supplier Part No SSAGM-77EU LN" at bounding box center [830, 654] width 765 height 24
copy div "SSAGM-77EU LN"
click at [1245, 32] on button "Close" at bounding box center [1277, 24] width 98 height 26
